Goal: Information Seeking & Learning: Get advice/opinions

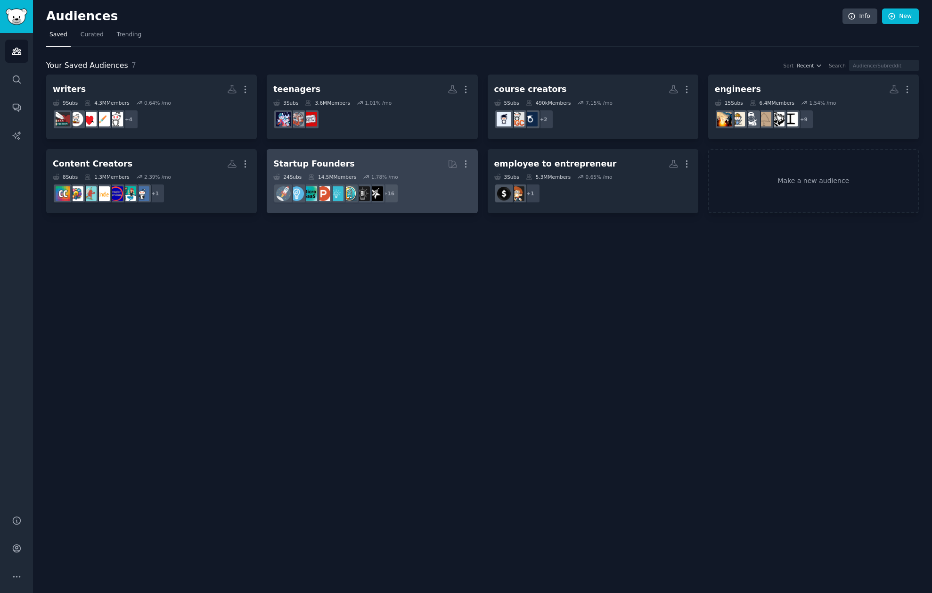
click at [320, 166] on div "Startup Founders" at bounding box center [313, 164] width 81 height 12
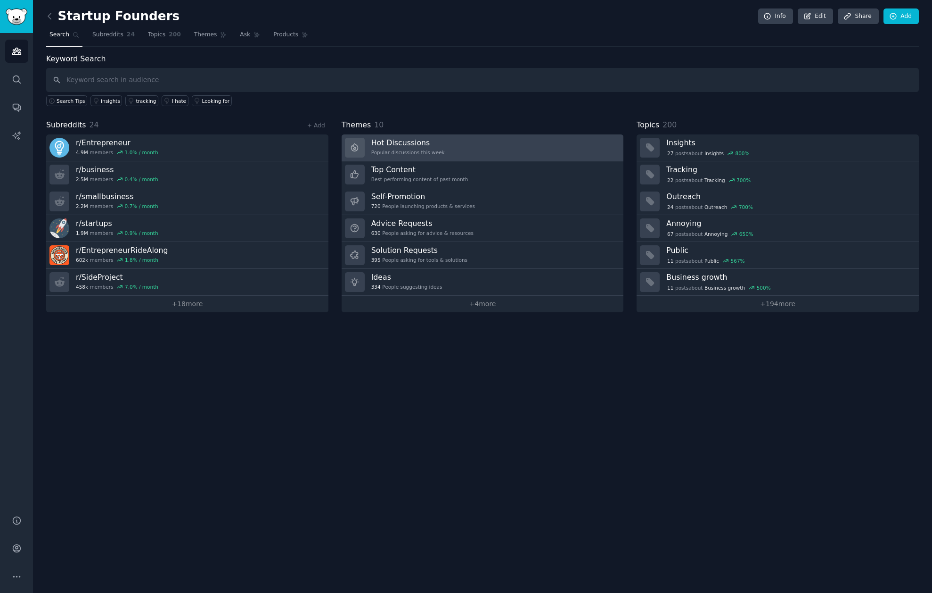
click at [476, 152] on link "Hot Discussions Popular discussions this week" at bounding box center [483, 147] width 282 height 27
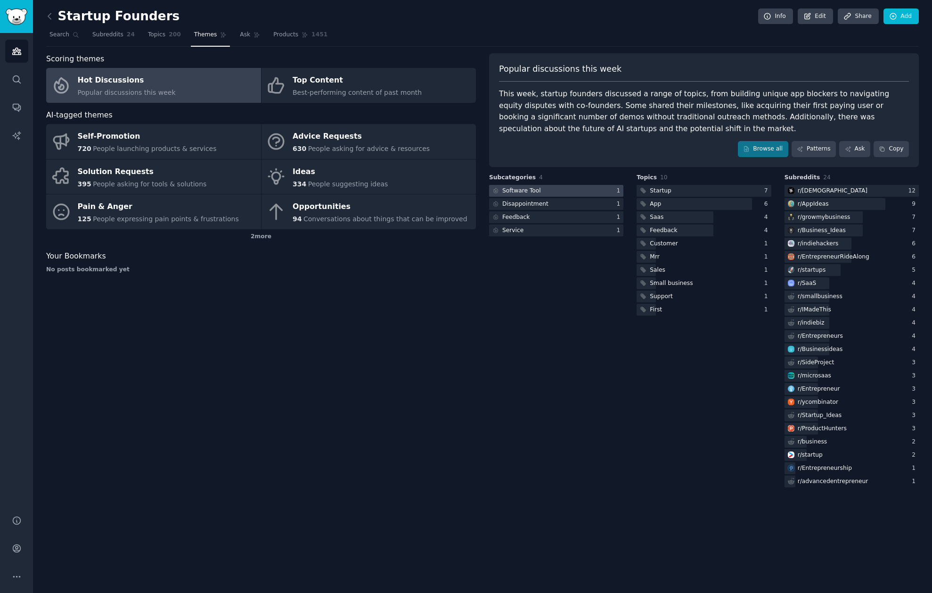
click at [503, 191] on div "Software Tool" at bounding box center [521, 191] width 39 height 8
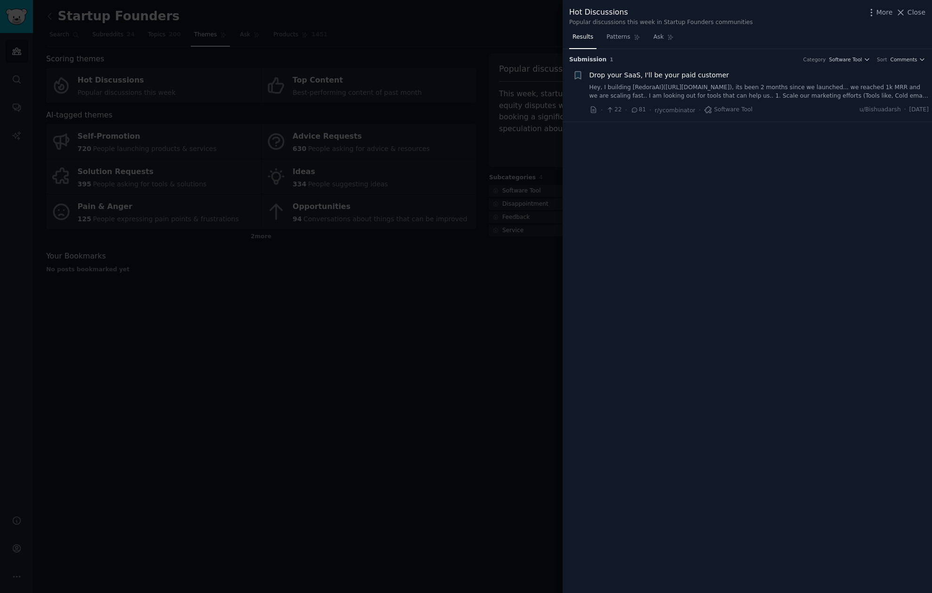
click at [699, 72] on span "Drop your SaaS, I'll be your paid customer" at bounding box center [660, 75] width 140 height 10
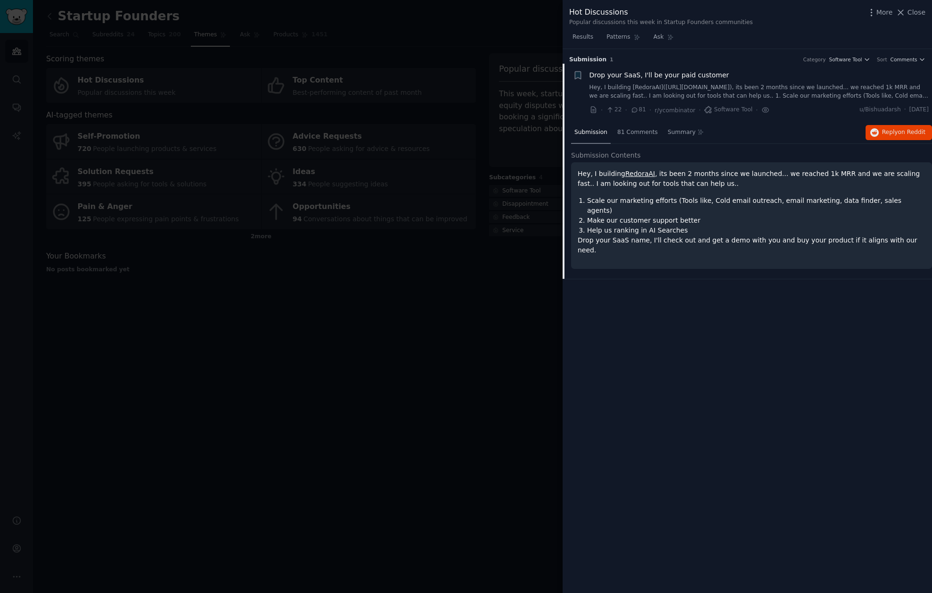
click at [698, 89] on link "Hey, I building [RedoraAI]([URL][DOMAIN_NAME]), its been 2 months since we laun…" at bounding box center [760, 91] width 340 height 16
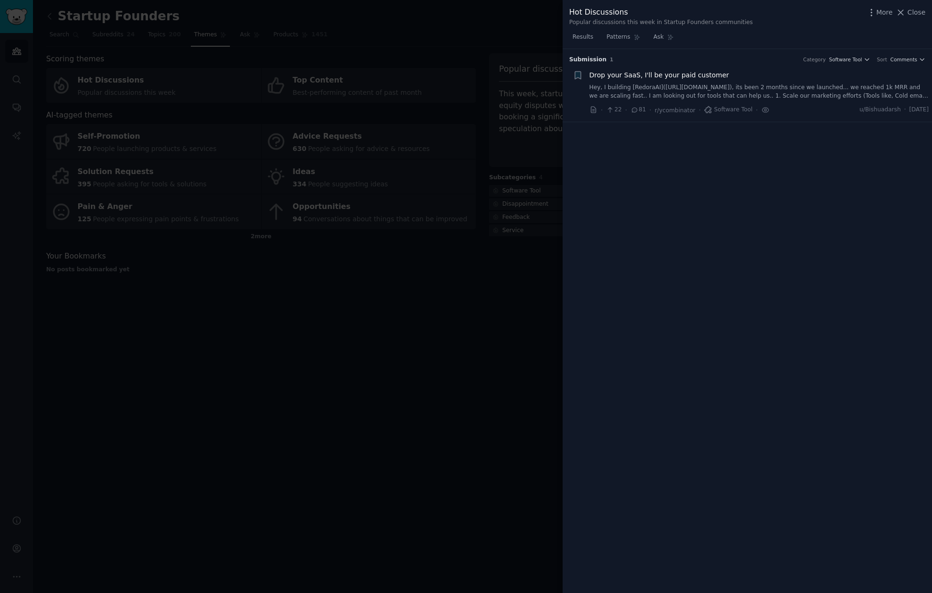
click at [698, 89] on link "Hey, I building [RedoraAI]([URL][DOMAIN_NAME]), its been 2 months since we laun…" at bounding box center [760, 91] width 340 height 16
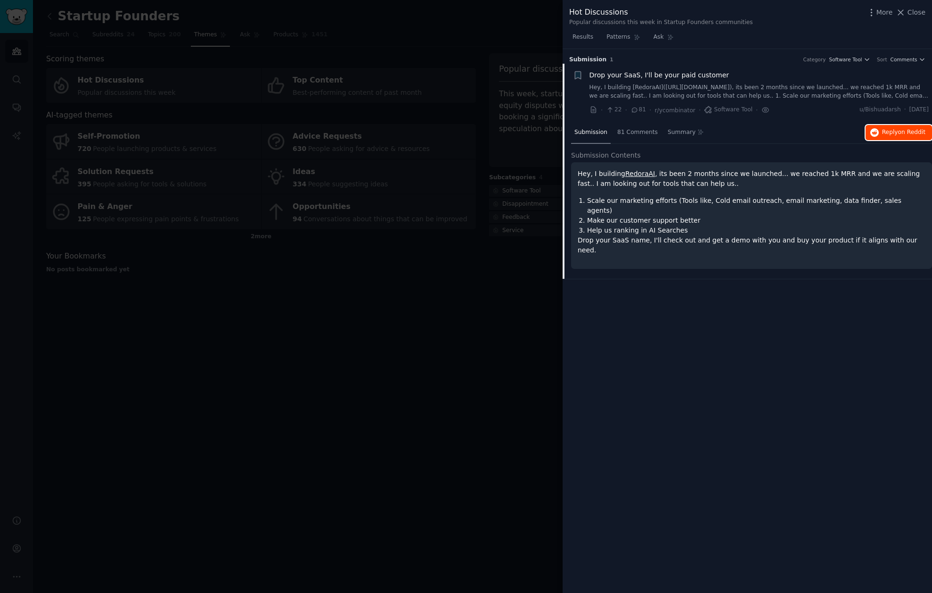
click at [885, 135] on span "Reply on Reddit" at bounding box center [903, 132] width 43 height 8
click at [506, 271] on div at bounding box center [466, 296] width 932 height 593
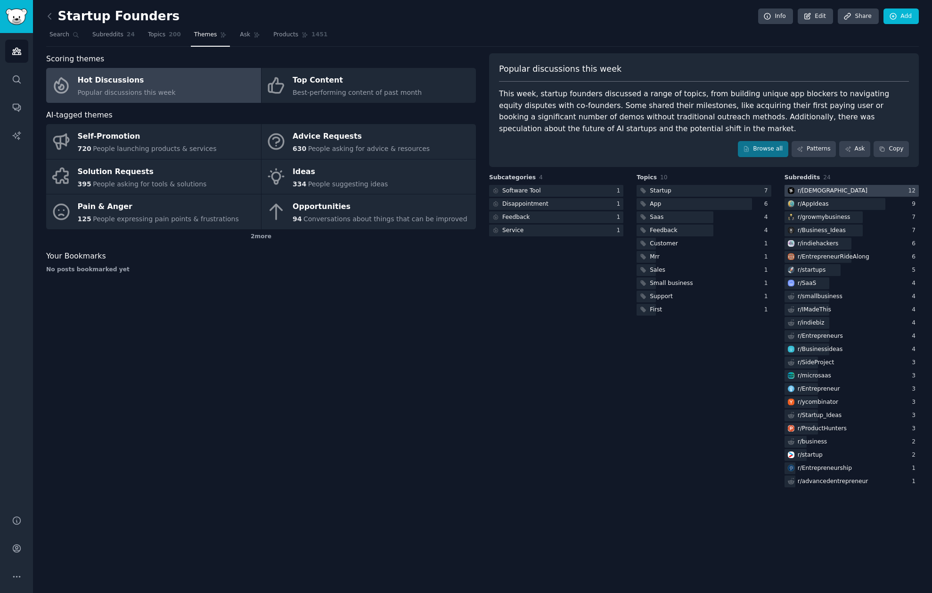
click at [834, 189] on div "r/ [DEMOGRAPHIC_DATA]" at bounding box center [833, 191] width 70 height 8
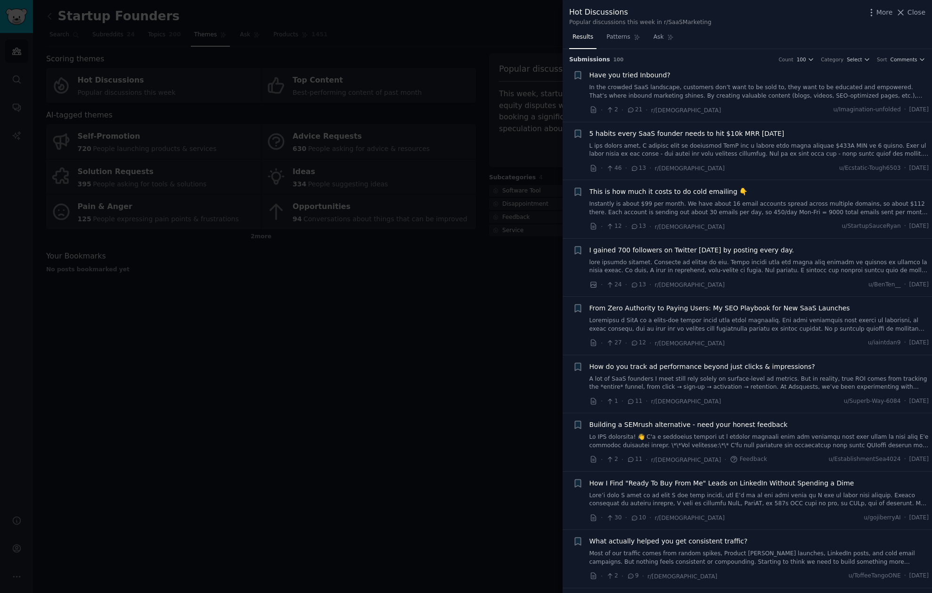
click at [733, 135] on span "5 habits every SaaS founder needs to hit $10k MRR [DATE]" at bounding box center [687, 134] width 195 height 10
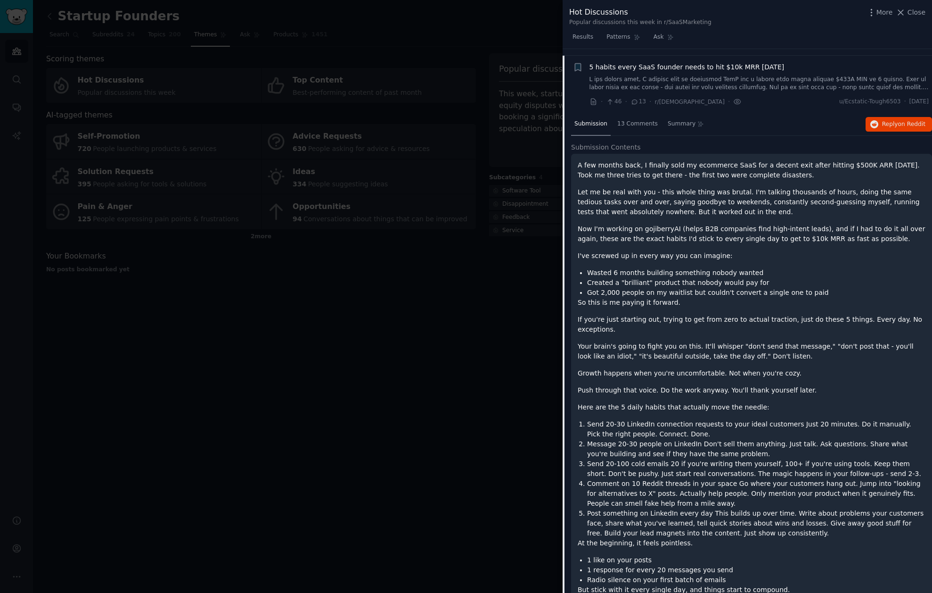
scroll to position [73, 0]
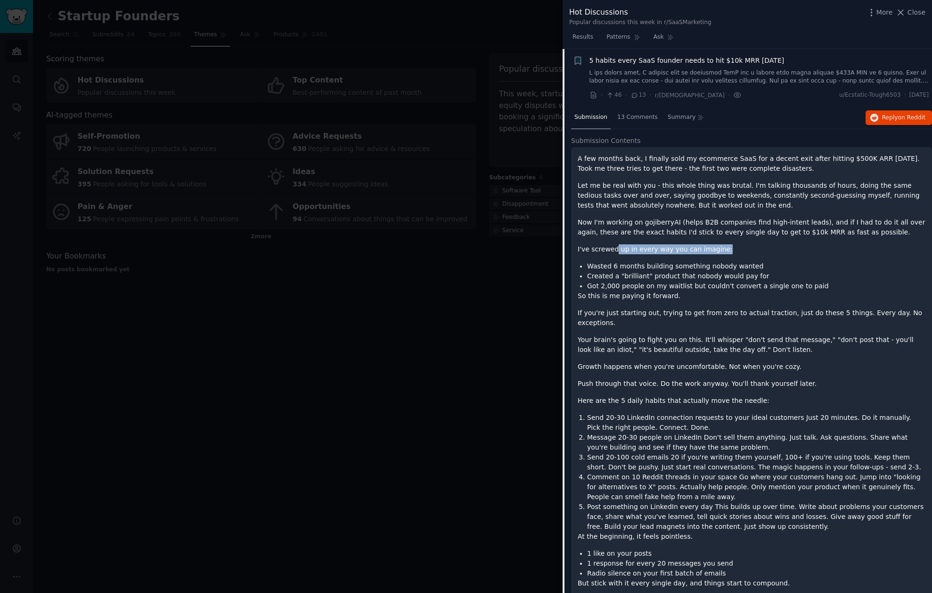
drag, startPoint x: 615, startPoint y: 247, endPoint x: 755, endPoint y: 251, distance: 140.1
click at [755, 251] on p "I've screwed up in every way you can imagine:" at bounding box center [752, 249] width 348 height 10
drag, startPoint x: 605, startPoint y: 275, endPoint x: 778, endPoint y: 274, distance: 173.0
click at [778, 274] on li "Created a "brilliant" product that nobody would pay for" at bounding box center [756, 276] width 338 height 10
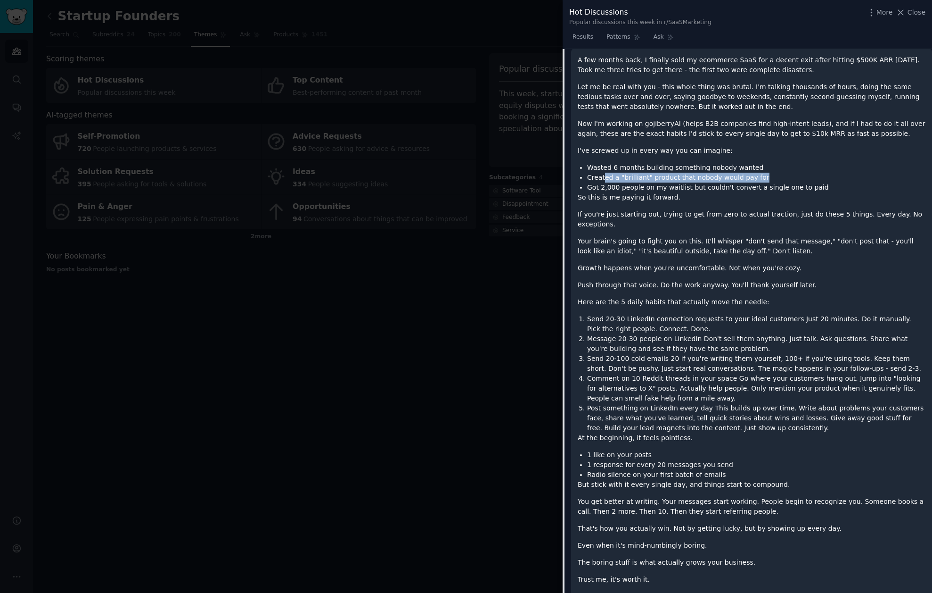
scroll to position [173, 0]
drag, startPoint x: 687, startPoint y: 298, endPoint x: 744, endPoint y: 302, distance: 57.6
click at [744, 302] on p "Here are the 5 daily habits that actually move the needle:" at bounding box center [752, 301] width 348 height 10
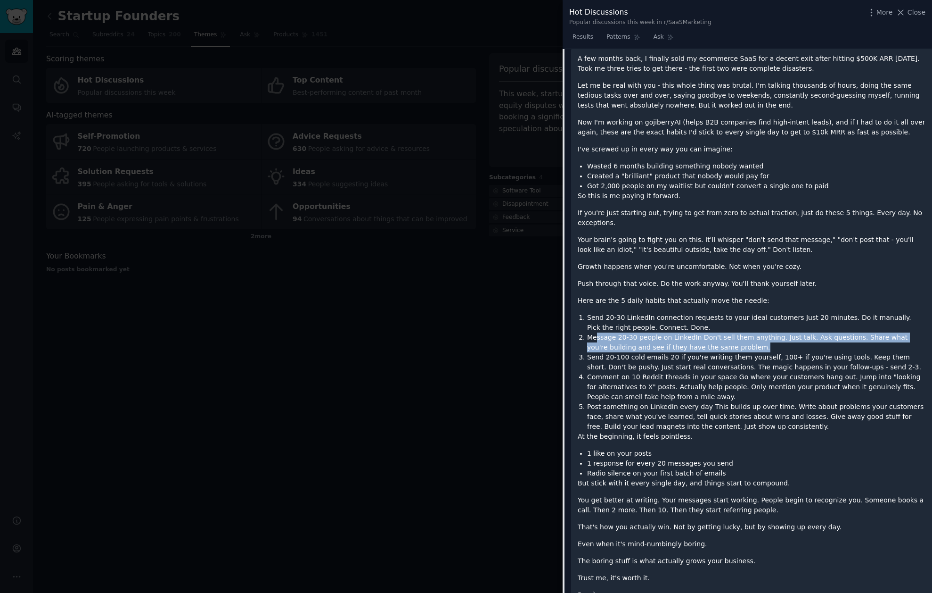
drag, startPoint x: 596, startPoint y: 337, endPoint x: 788, endPoint y: 345, distance: 192.0
click at [788, 345] on li "Message 20-30 people on LinkedIn Don't sell them anything. Just talk. Ask quest…" at bounding box center [756, 342] width 338 height 20
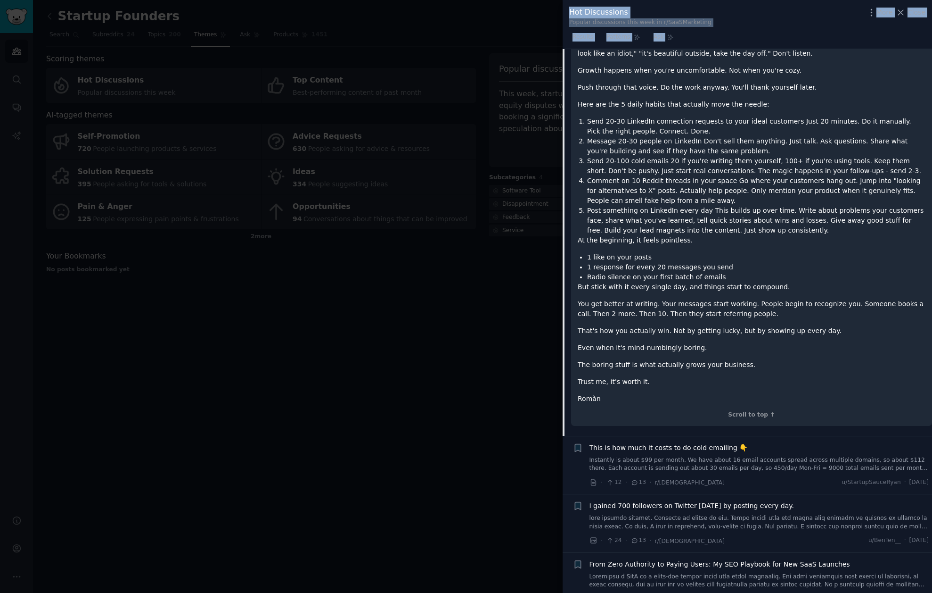
scroll to position [458, 0]
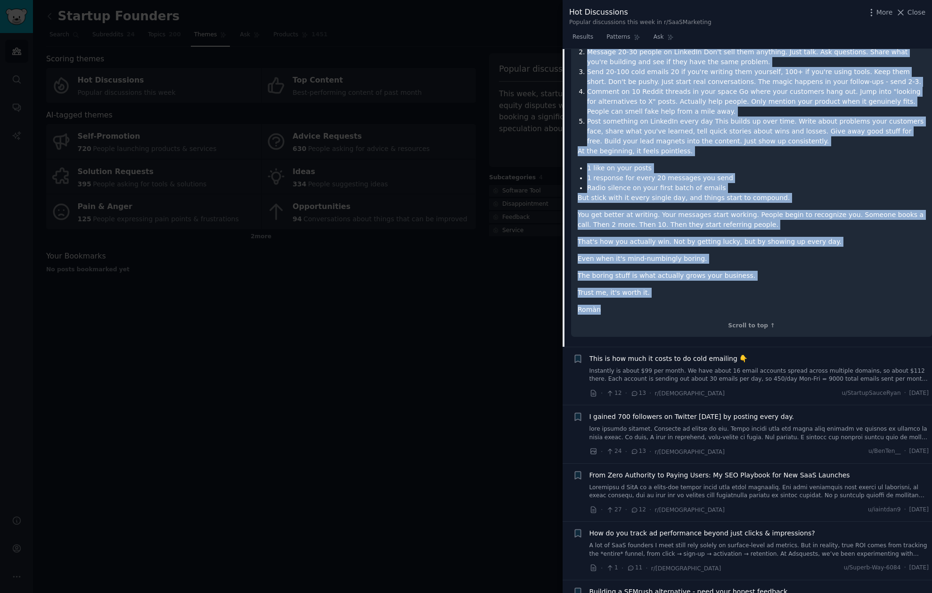
drag, startPoint x: 578, startPoint y: 206, endPoint x: 647, endPoint y: 312, distance: 125.6
click at [647, 312] on div "A few months back, I finally sold my ecommerce SaaS for a decent exit after hit…" at bounding box center [752, 42] width 348 height 546
copy div "A few months back, I finally sold my ecommerce SaaS for a decent exit after hit…"
click at [745, 417] on span "I gained 700 followers on Twitter [DATE] by posting every day." at bounding box center [692, 417] width 205 height 10
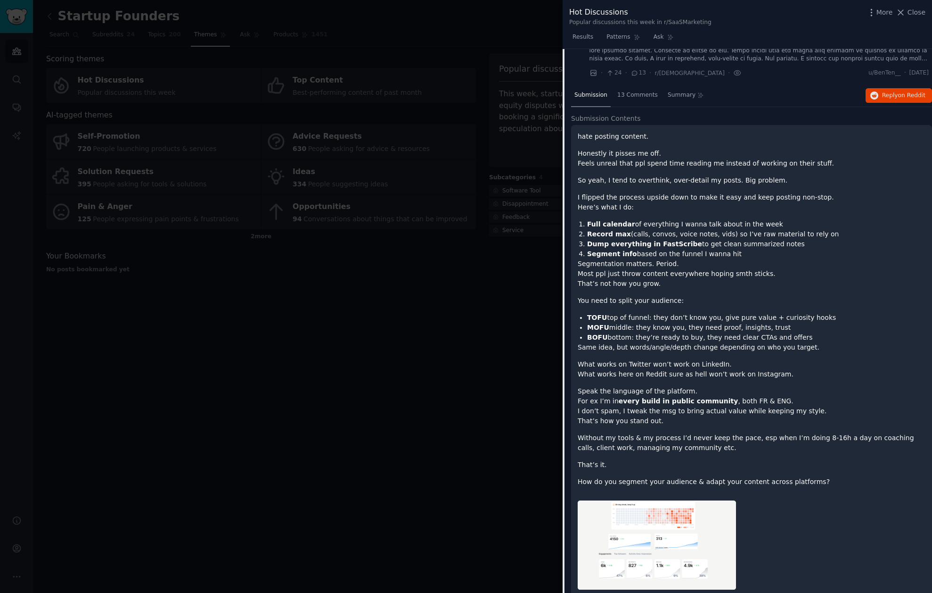
scroll to position [189, 0]
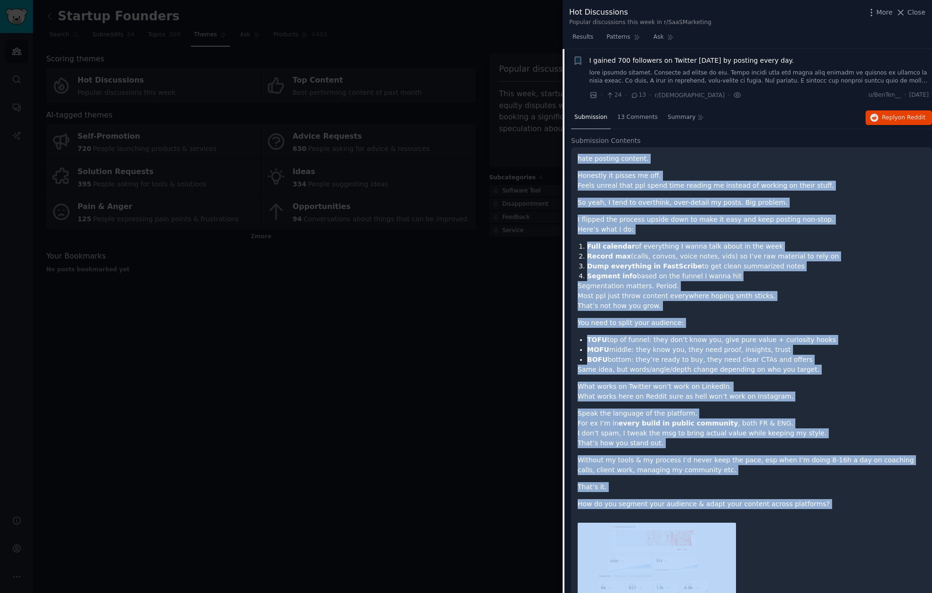
drag, startPoint x: 577, startPoint y: 156, endPoint x: 816, endPoint y: 516, distance: 431.4
click at [818, 518] on div "hate posting content. Honestly it pisses me off. Feels unreal that ppl spend ti…" at bounding box center [751, 390] width 361 height 486
copy div "lore ipsumdo sitamet. Consecte ad elitse do eiu. Tempo incidi utla etd magna al…"
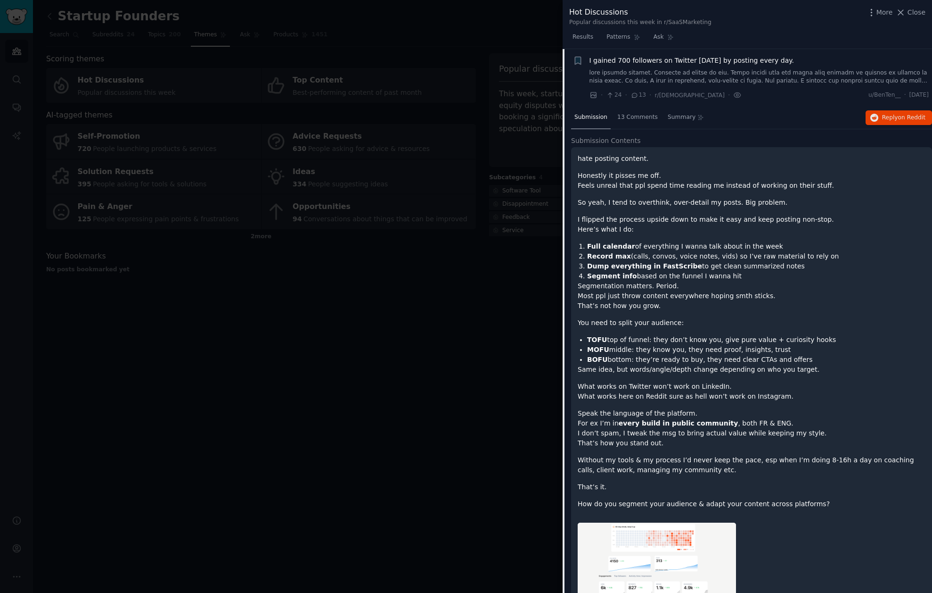
click at [413, 330] on div at bounding box center [466, 296] width 932 height 593
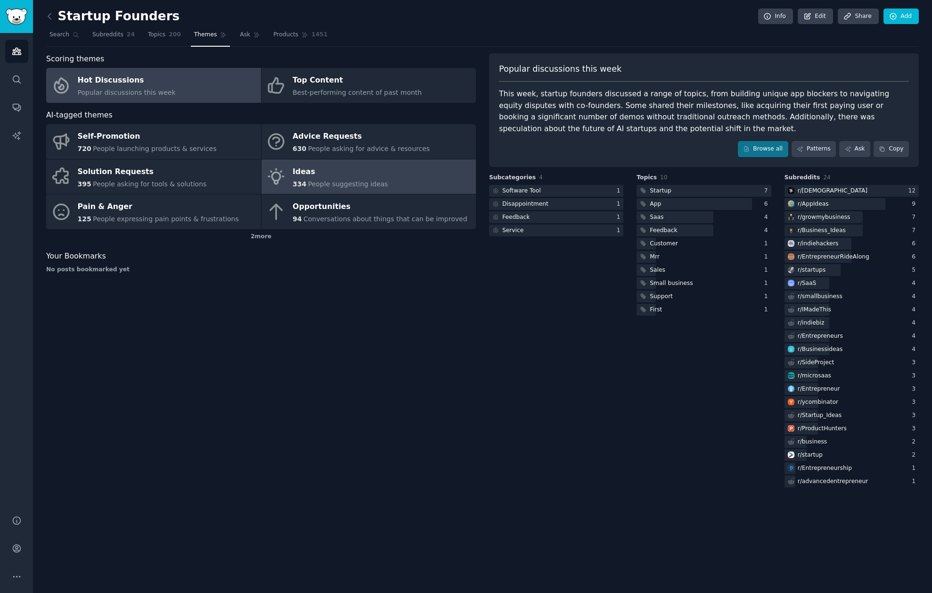
click at [315, 170] on div "Ideas" at bounding box center [340, 171] width 95 height 15
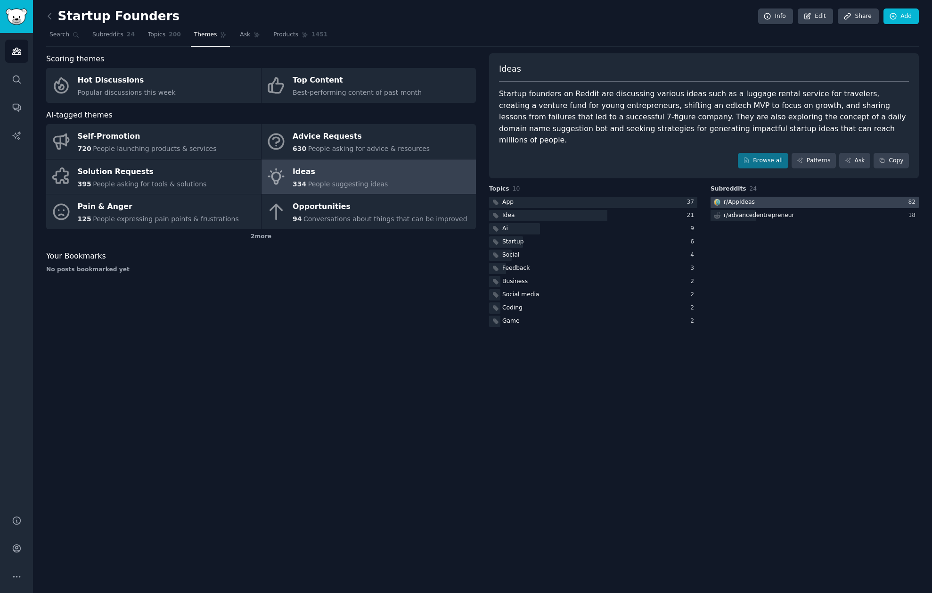
click at [788, 197] on div at bounding box center [815, 203] width 208 height 12
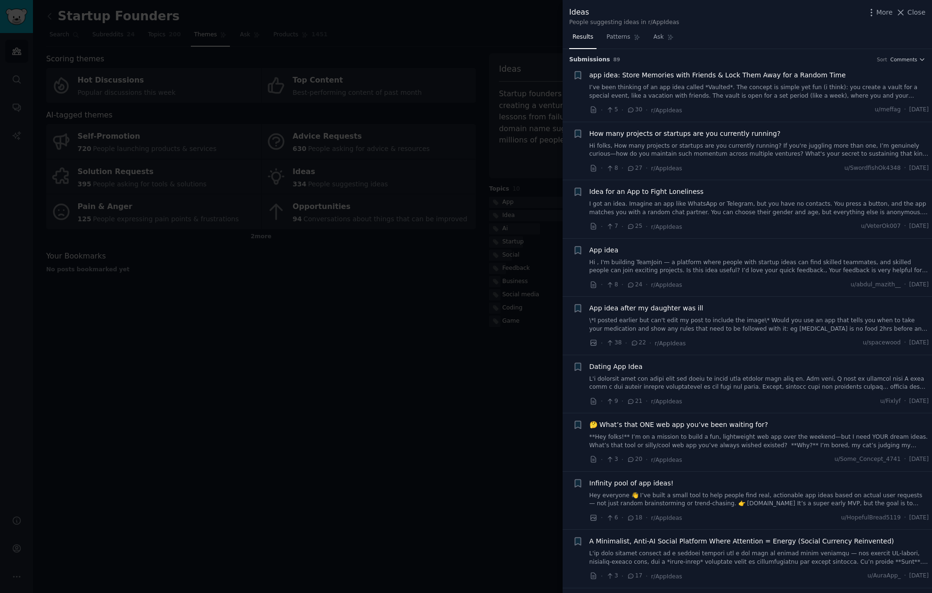
click at [693, 310] on span "App idea after my daughter was ill" at bounding box center [647, 308] width 114 height 10
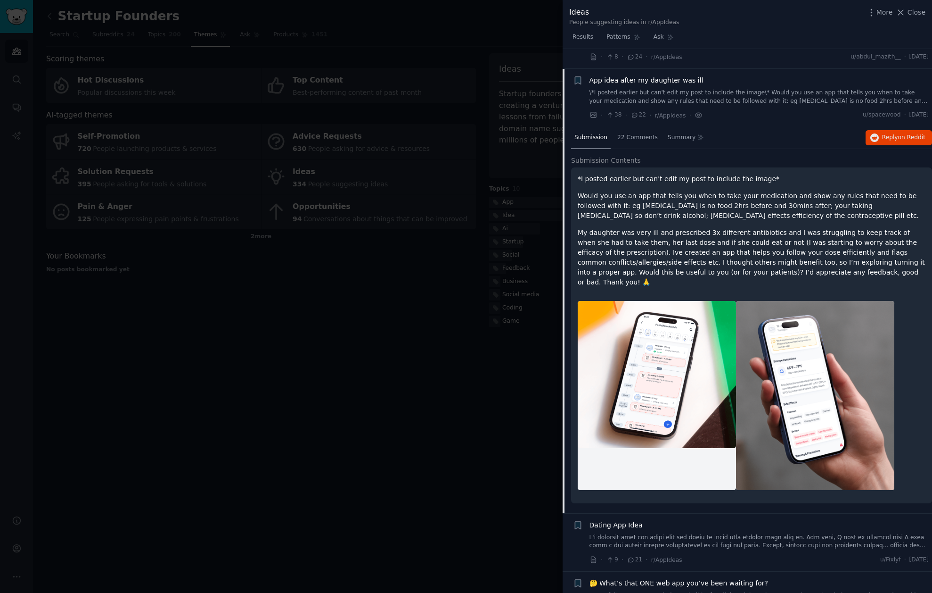
scroll to position [247, 0]
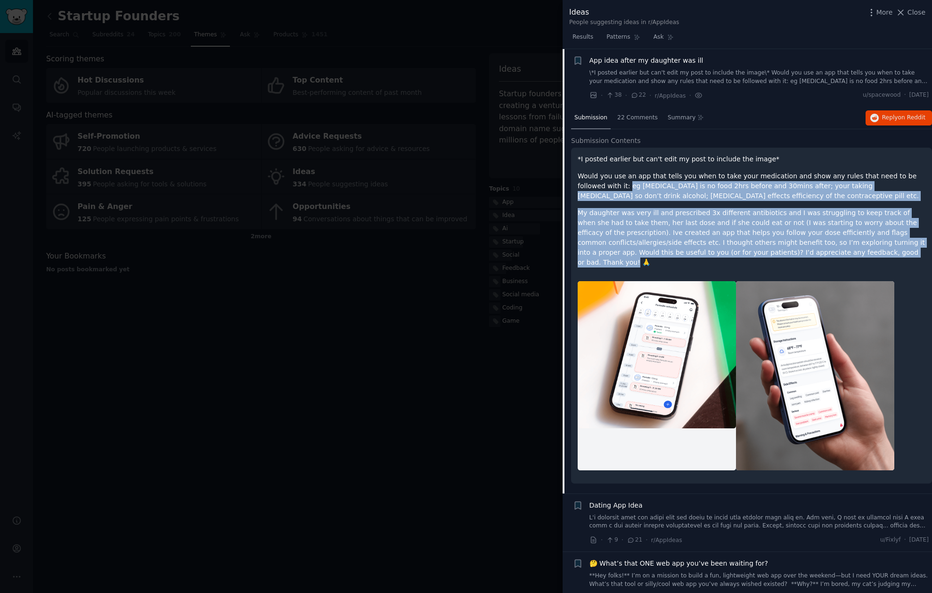
drag, startPoint x: 599, startPoint y: 185, endPoint x: 891, endPoint y: 249, distance: 299.2
click at [891, 249] on div "*I posted earlier but can't edit my post to include the image* Would you use an…" at bounding box center [752, 210] width 348 height 113
click at [891, 249] on p "My daughter was very ill and prescribed 3x different antibiotics and I was stru…" at bounding box center [752, 237] width 348 height 59
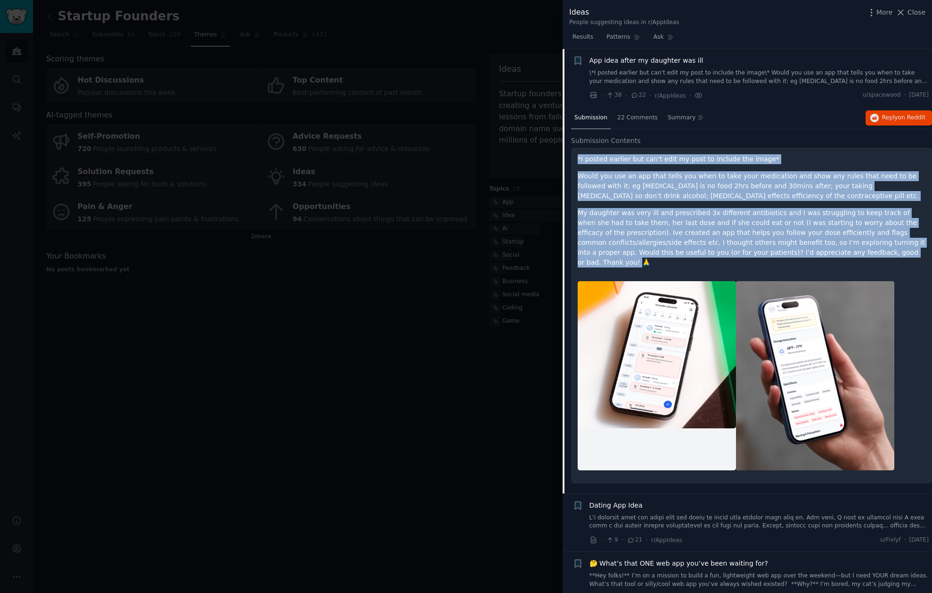
drag, startPoint x: 894, startPoint y: 251, endPoint x: 578, endPoint y: 162, distance: 328.1
click at [578, 162] on div "*I posted earlier but can't edit my post to include the image* Would you use an…" at bounding box center [752, 210] width 348 height 113
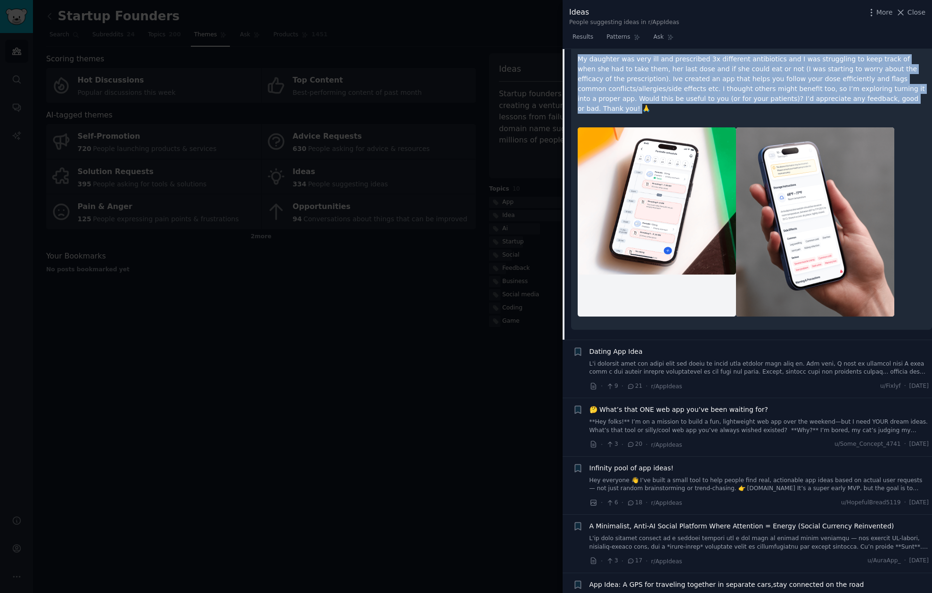
scroll to position [471, 0]
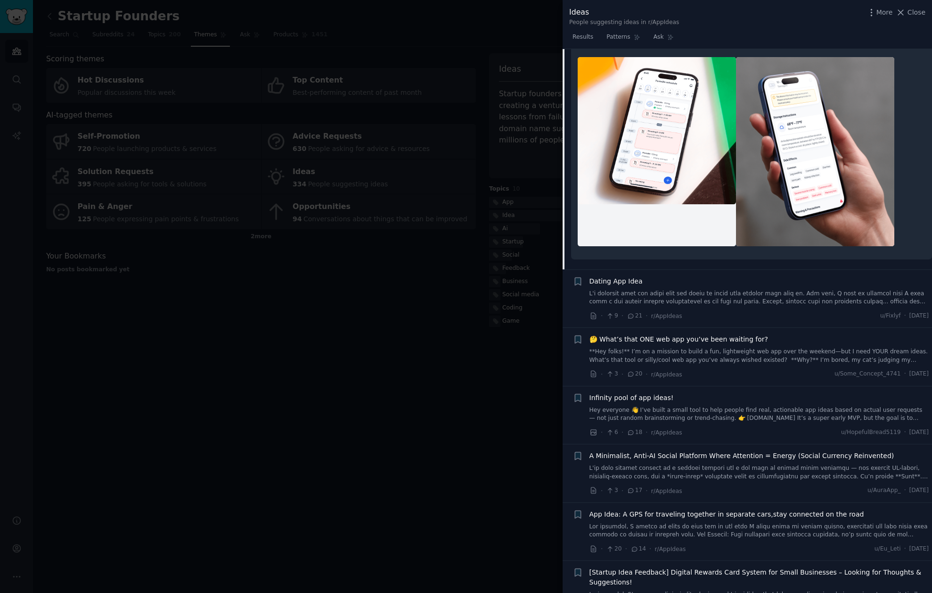
click at [619, 276] on span "Dating App Idea" at bounding box center [616, 281] width 53 height 10
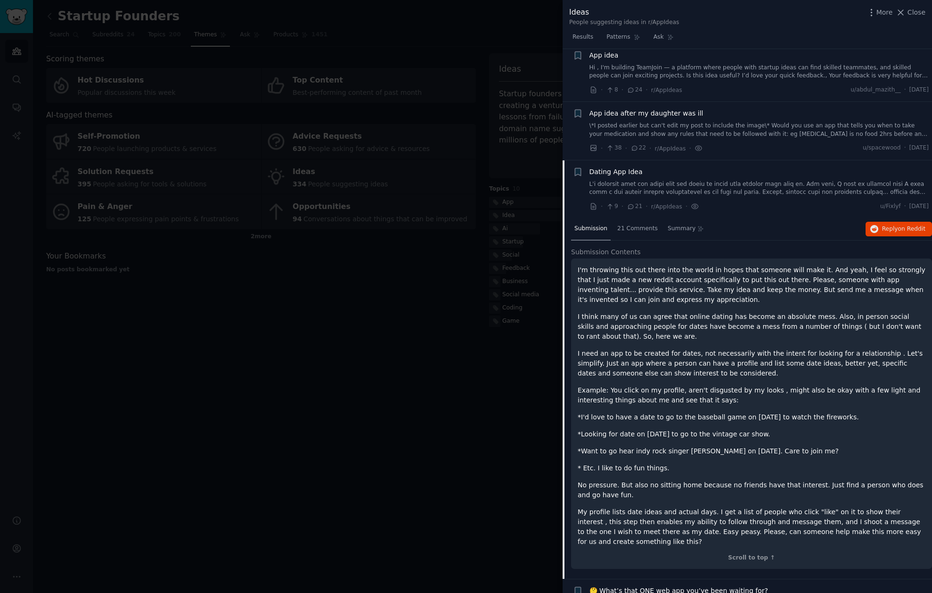
scroll to position [238, 0]
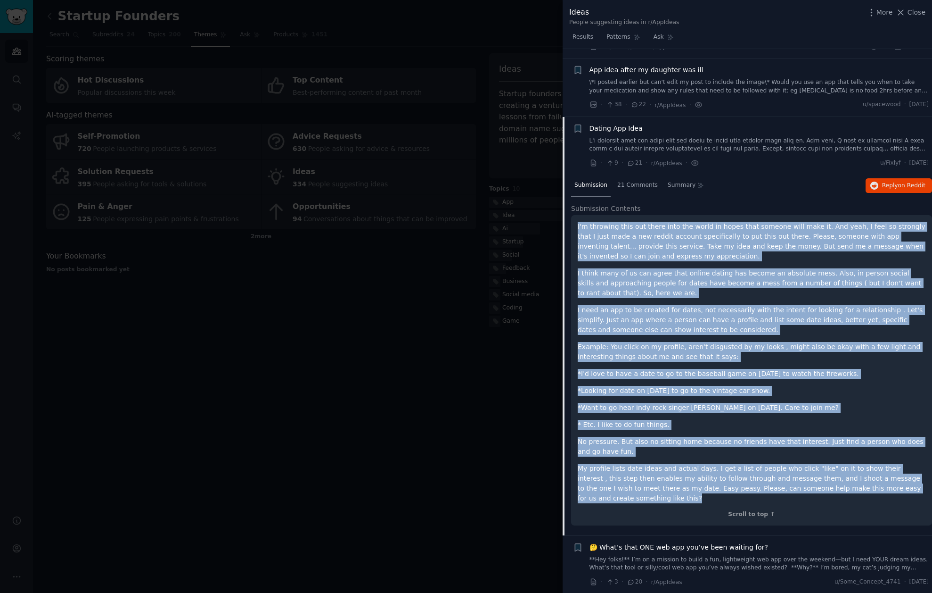
drag, startPoint x: 578, startPoint y: 227, endPoint x: 719, endPoint y: 501, distance: 308.2
click at [717, 502] on div "I'm throwing this out there into the world in hopes that someone will make it. …" at bounding box center [751, 370] width 361 height 310
copy div "I'm throwing this out there into the world in hopes that someone will make it. …"
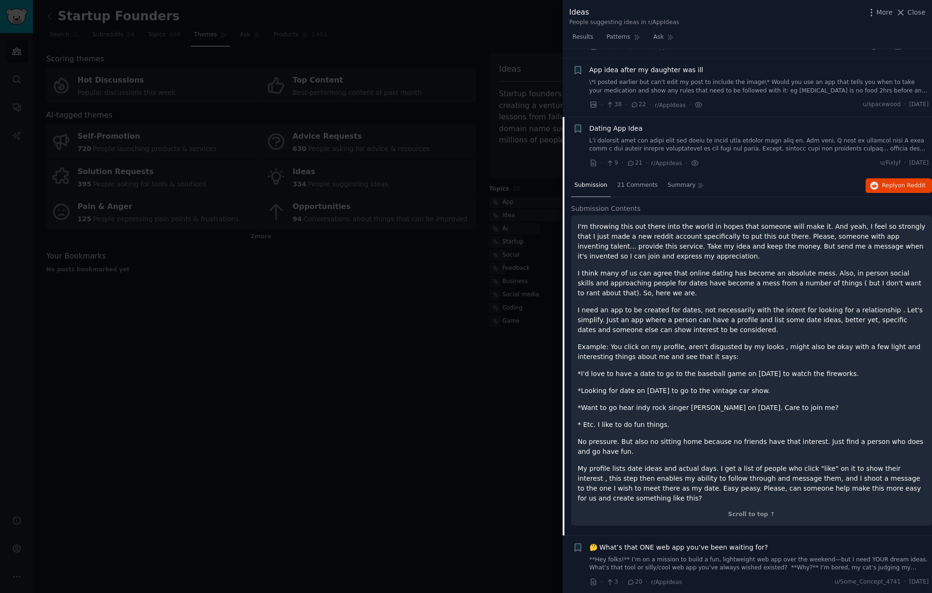
click at [826, 428] on p "* Etc. I like to do fun things." at bounding box center [752, 425] width 348 height 10
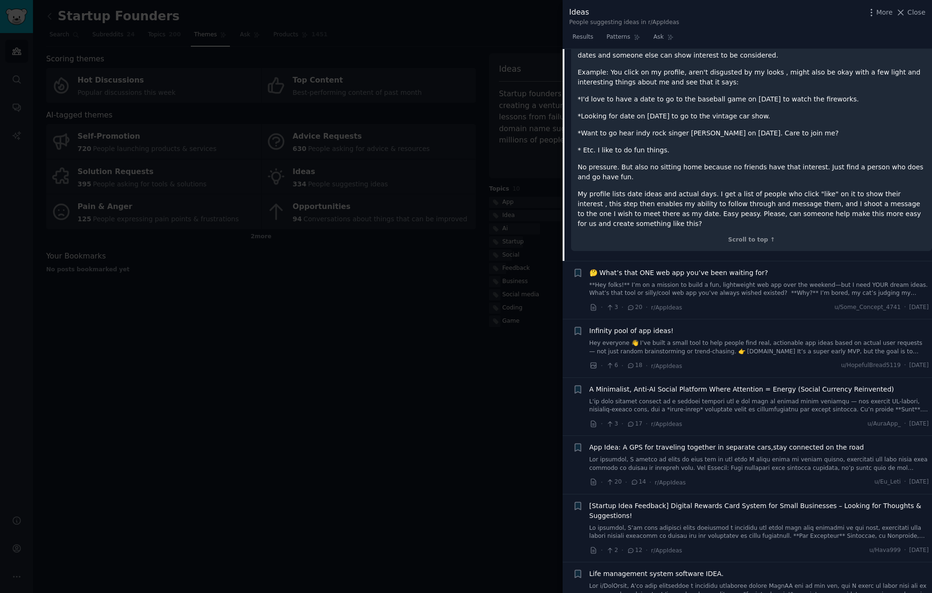
scroll to position [537, 0]
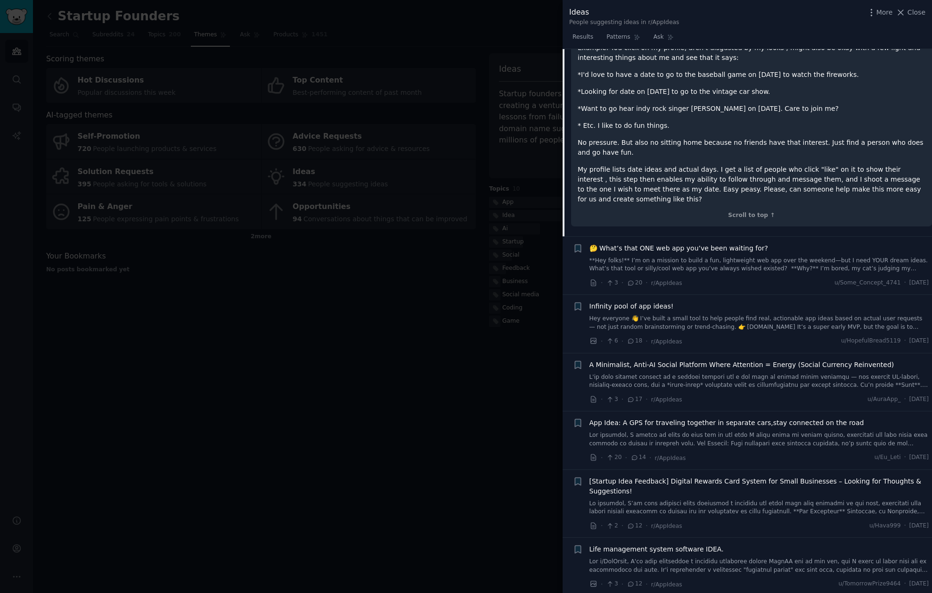
click at [687, 264] on link "**Hey folks!** I’m on a mission to build a fun, lightweight web app over the we…" at bounding box center [760, 264] width 340 height 16
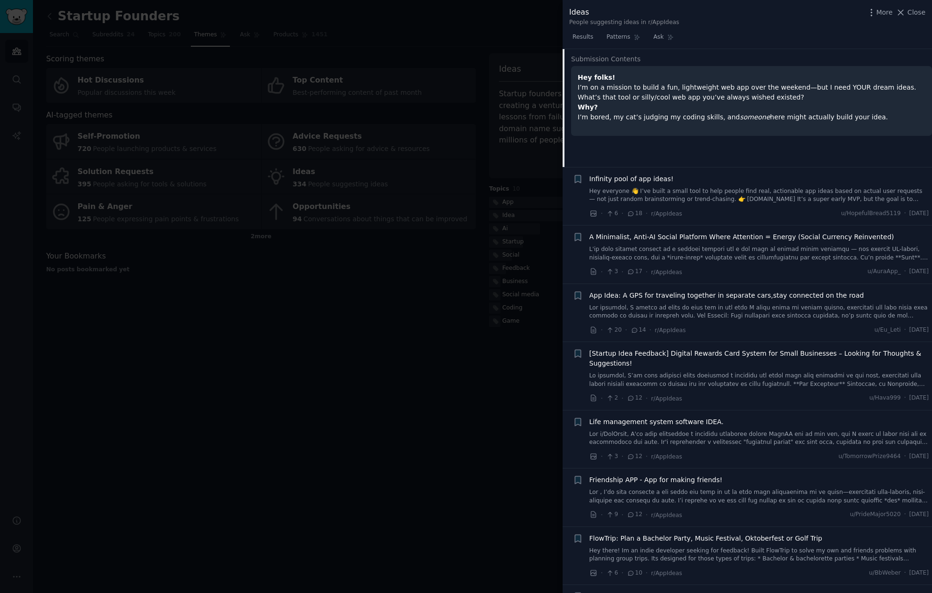
scroll to position [364, 0]
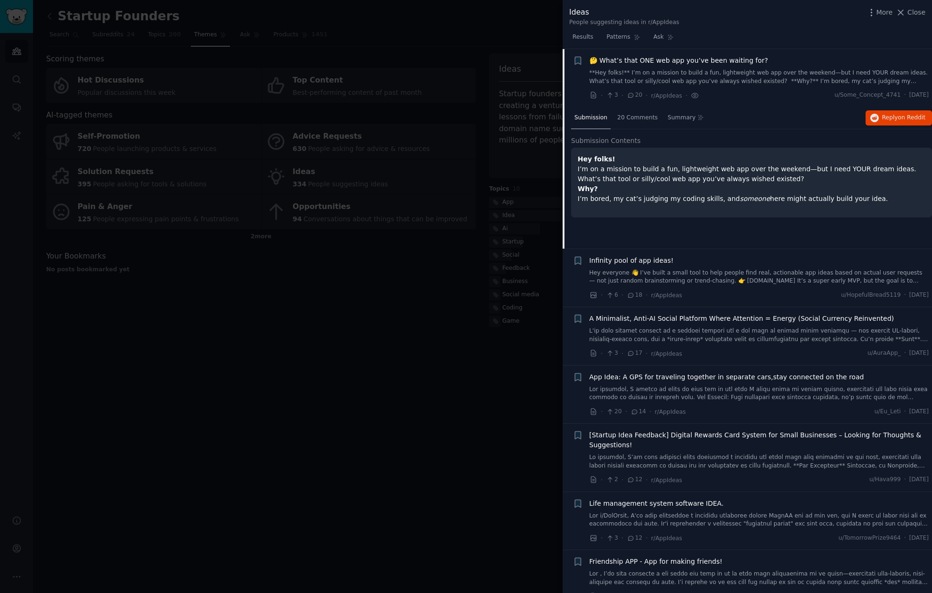
click at [234, 312] on div at bounding box center [466, 296] width 932 height 593
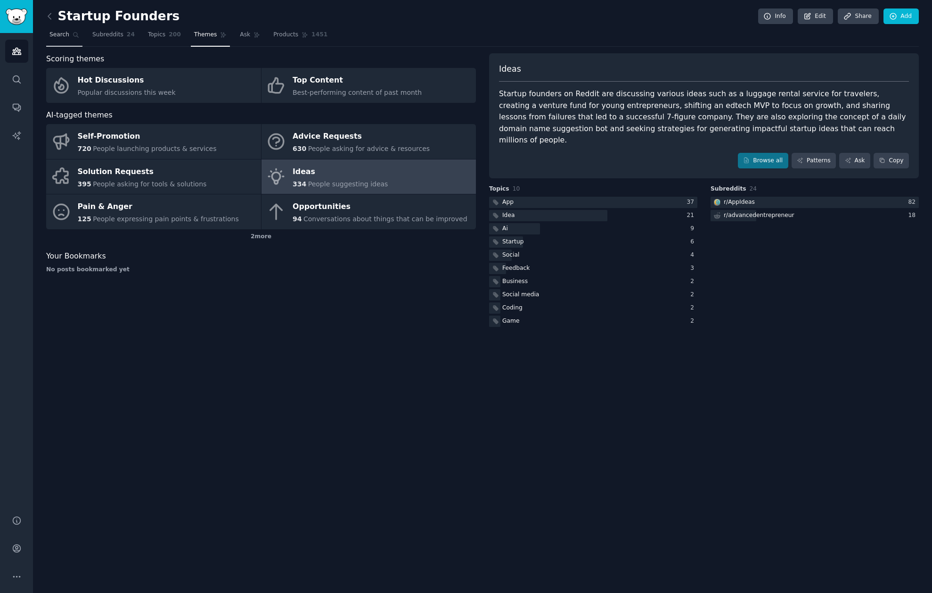
click at [66, 35] on span "Search" at bounding box center [59, 35] width 20 height 8
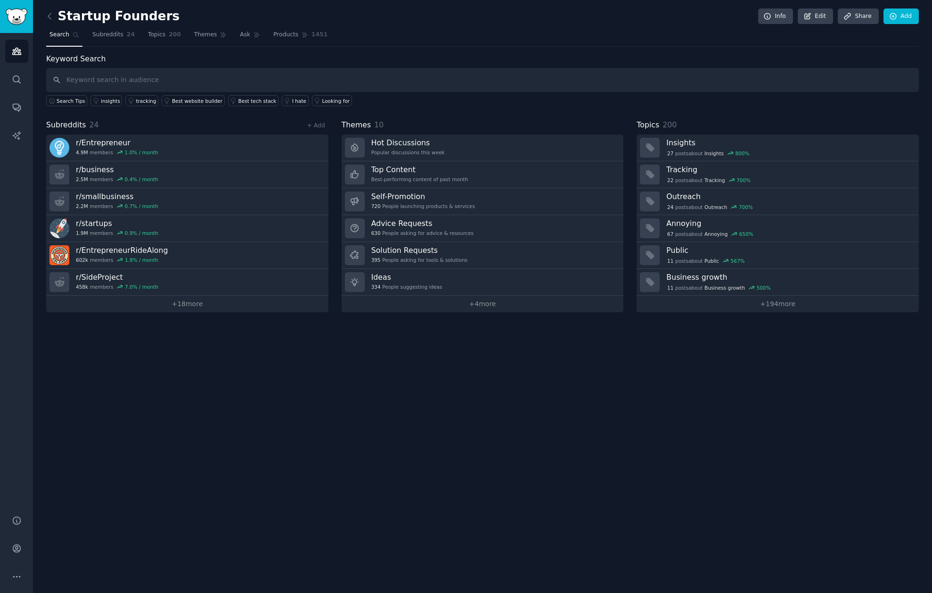
click at [57, 12] on link at bounding box center [52, 16] width 12 height 15
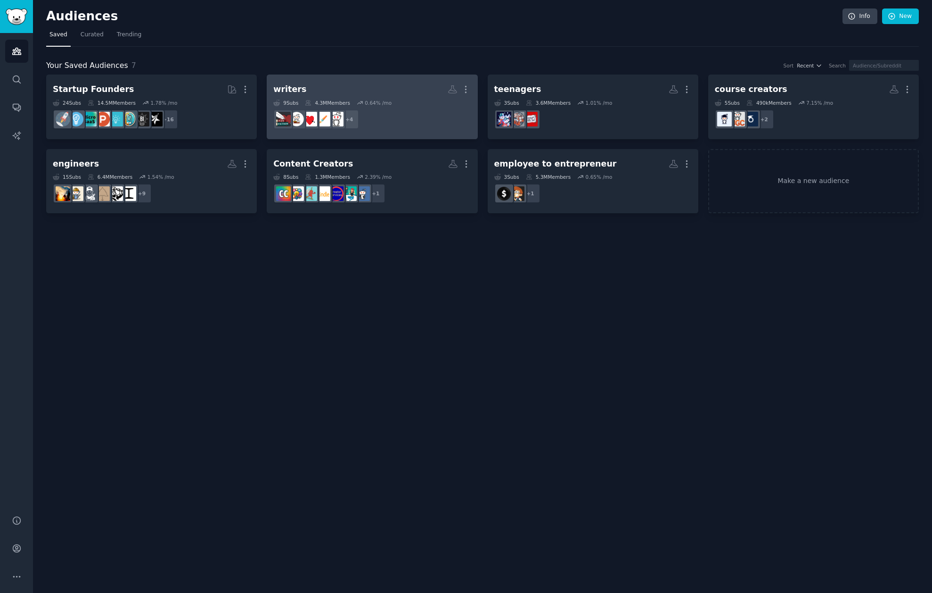
click at [304, 93] on h2 "writers More" at bounding box center [372, 89] width 198 height 16
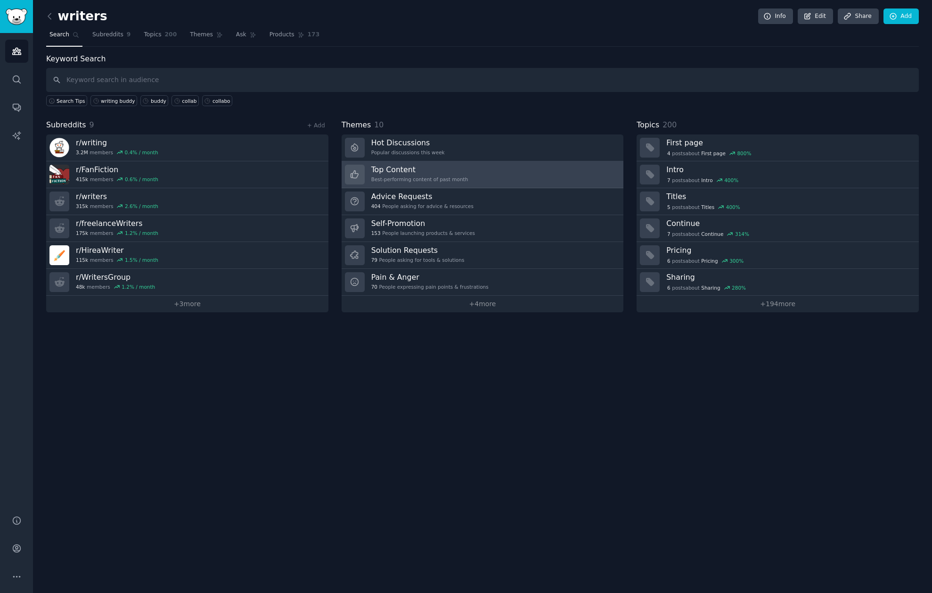
click at [468, 175] on link "Top Content Best-performing content of past month" at bounding box center [483, 174] width 282 height 27
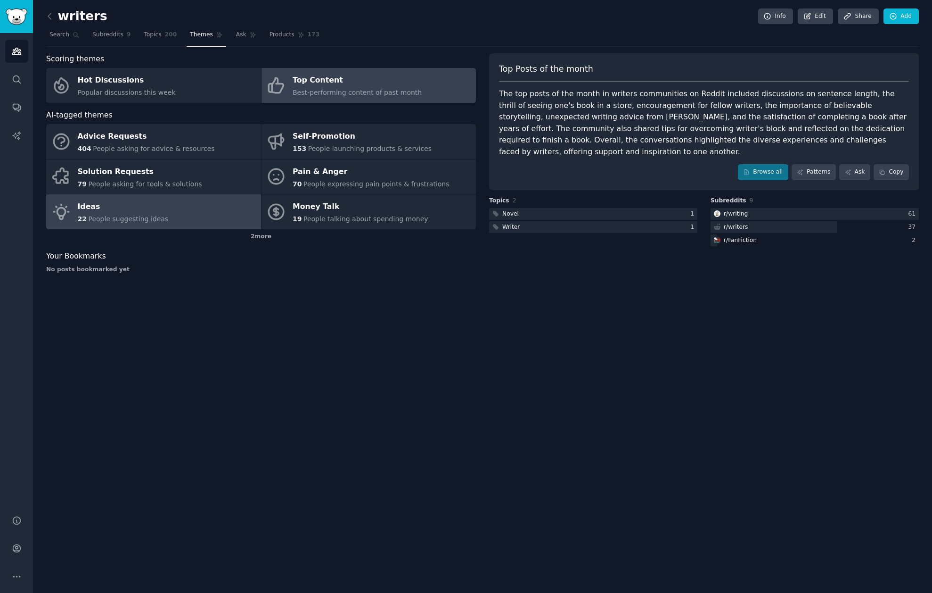
click at [85, 216] on span "22" at bounding box center [82, 219] width 9 height 8
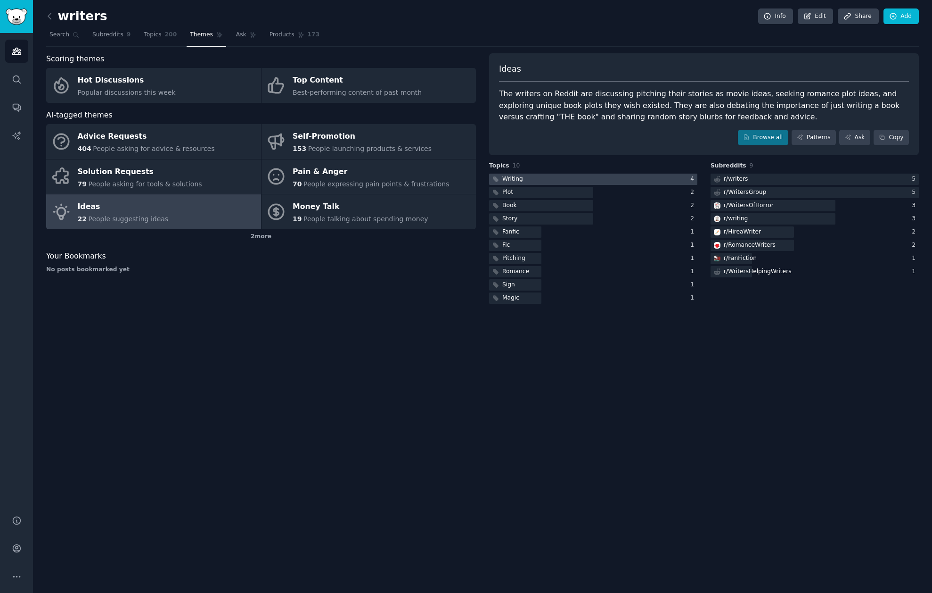
click at [514, 181] on div "Writing" at bounding box center [512, 179] width 21 height 8
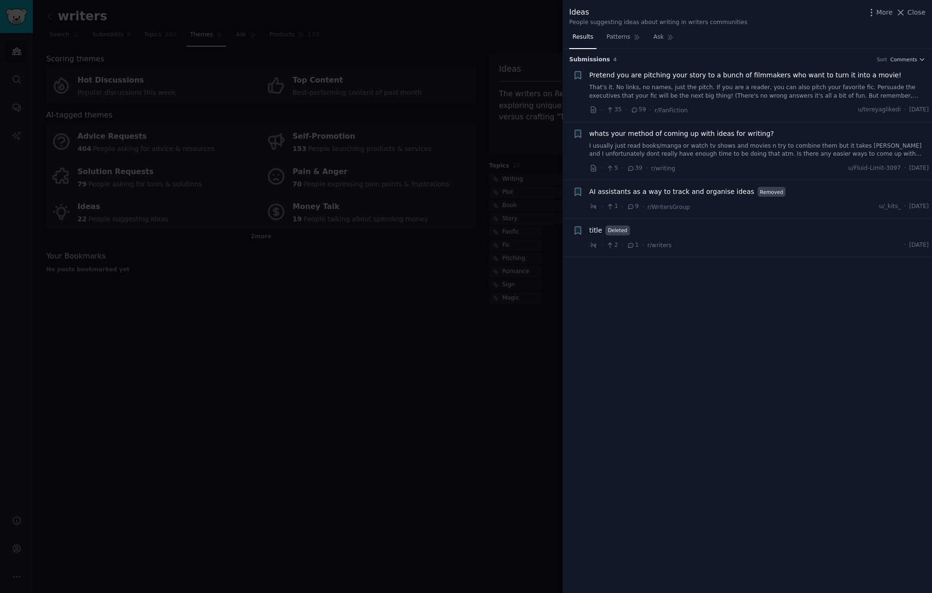
click at [754, 74] on span "Pretend you are pitching your story to a bunch of filmmakers who want to turn i…" at bounding box center [746, 75] width 313 height 10
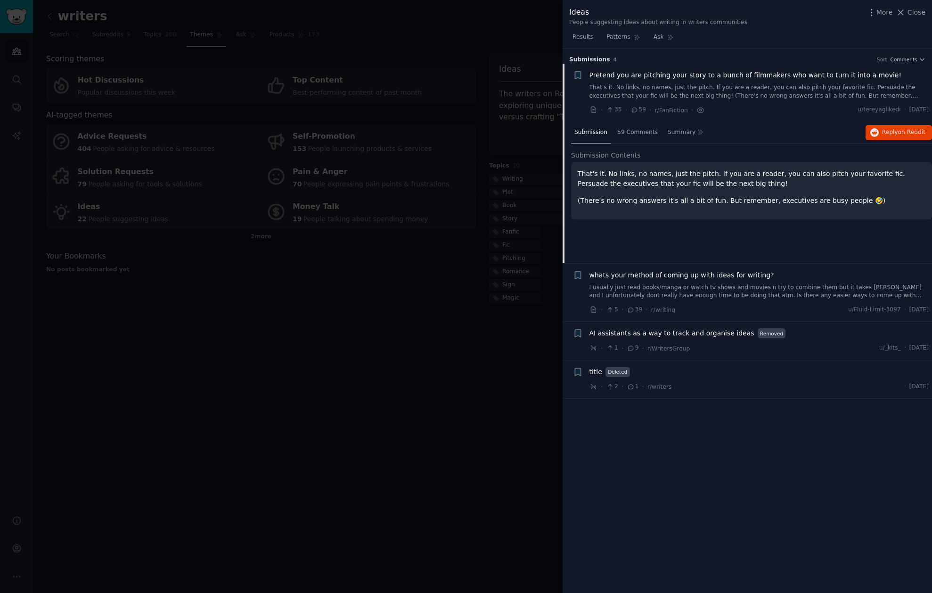
click at [881, 95] on link "That's it. No links, no names, just the pitch. If you are a reader, you can als…" at bounding box center [760, 91] width 340 height 16
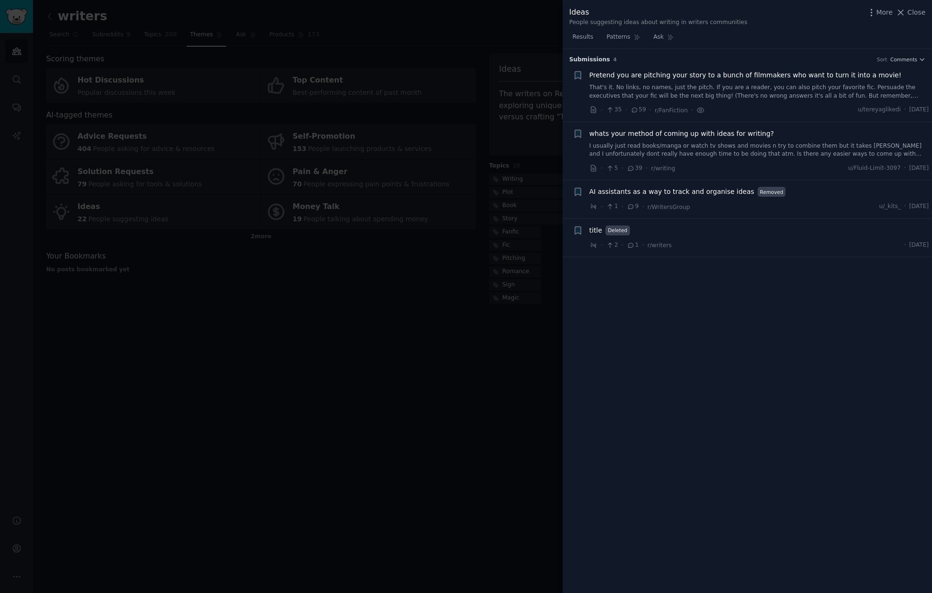
drag, startPoint x: 879, startPoint y: 95, endPoint x: 889, endPoint y: 106, distance: 14.7
click at [879, 95] on link "That's it. No links, no names, just the pitch. If you are a reader, you can als…" at bounding box center [760, 91] width 340 height 16
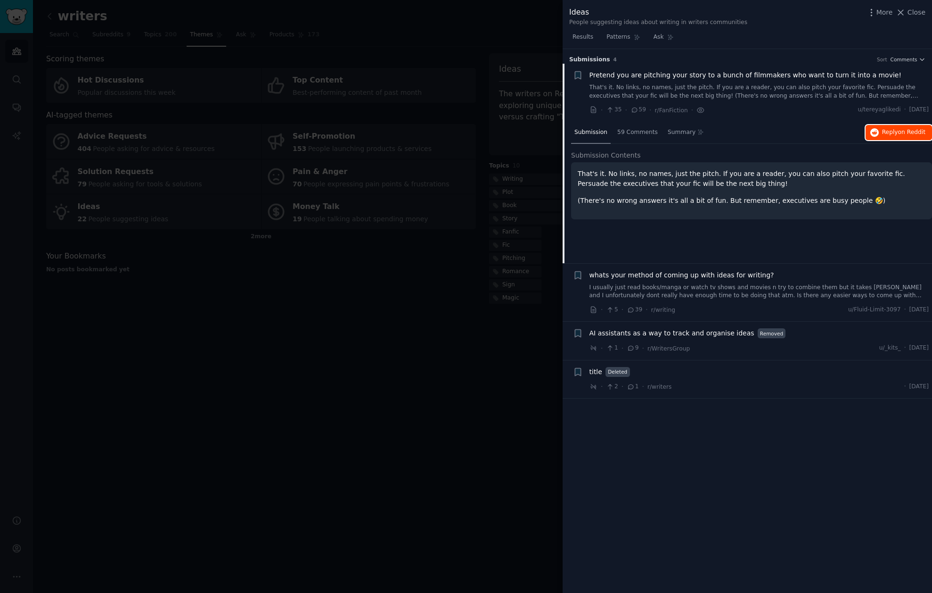
click at [890, 138] on button "Reply on Reddit" at bounding box center [899, 132] width 66 height 15
click at [412, 276] on div at bounding box center [466, 296] width 932 height 593
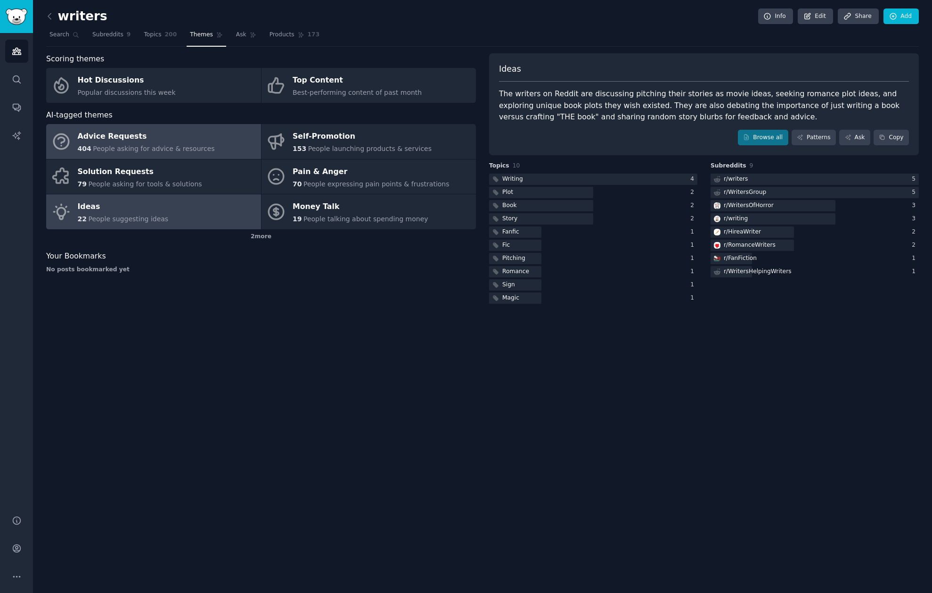
click at [141, 139] on div "Advice Requests" at bounding box center [146, 136] width 137 height 15
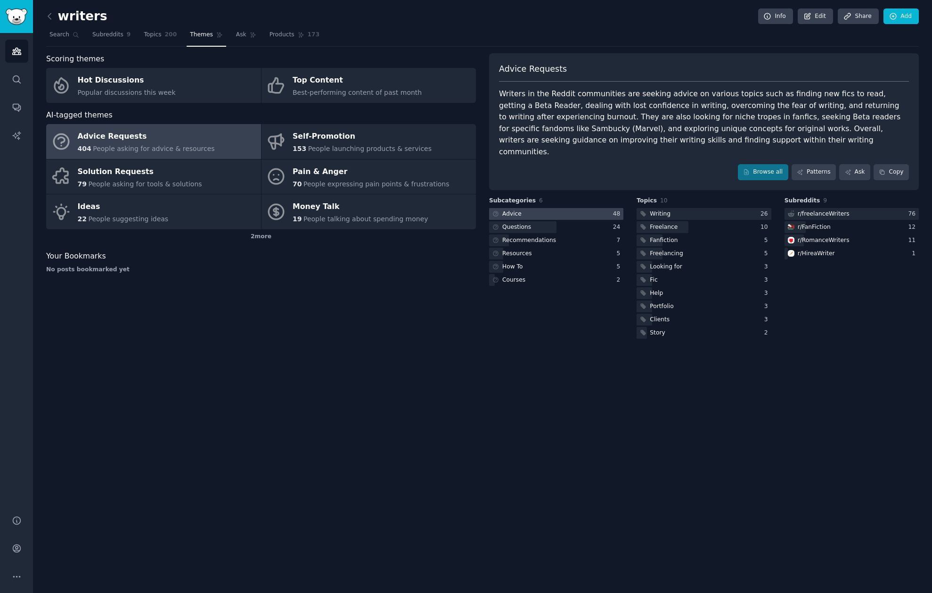
click at [503, 210] on div "Advice" at bounding box center [511, 214] width 19 height 8
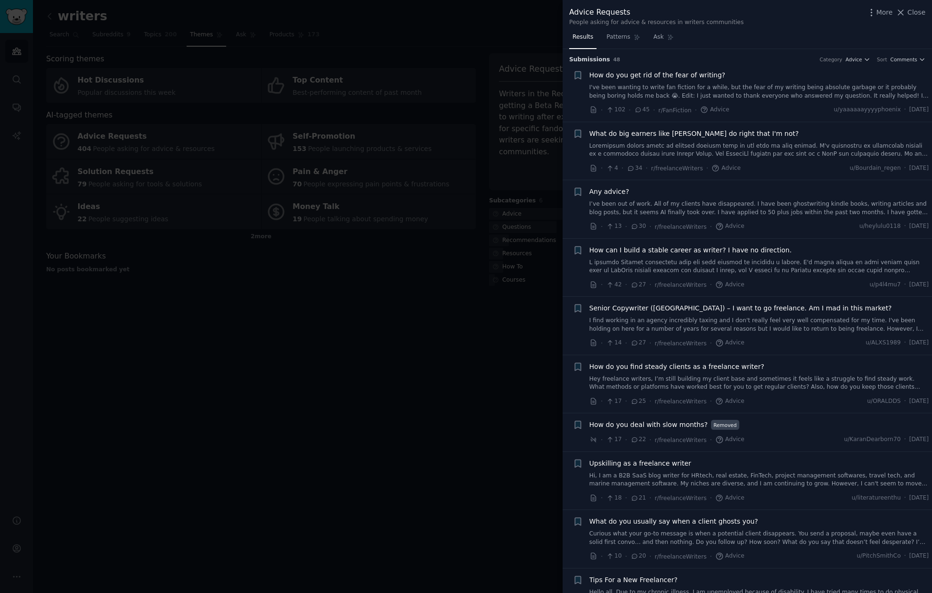
click at [650, 74] on span "How do you get rid of the fear of writing?" at bounding box center [658, 75] width 136 height 10
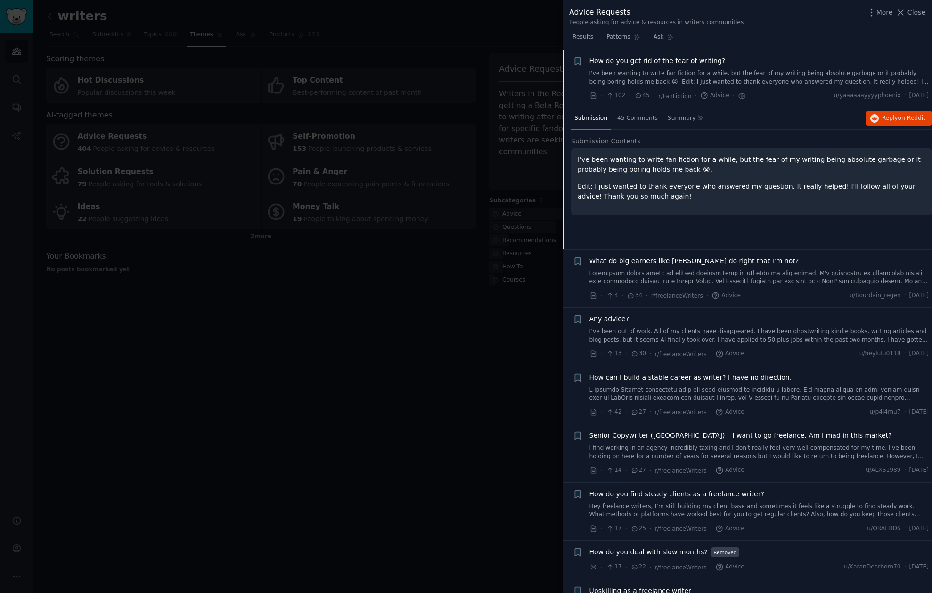
scroll to position [15, 0]
click at [910, 114] on span "Reply on Reddit" at bounding box center [903, 118] width 43 height 8
click at [15, 8] on div at bounding box center [466, 296] width 932 height 593
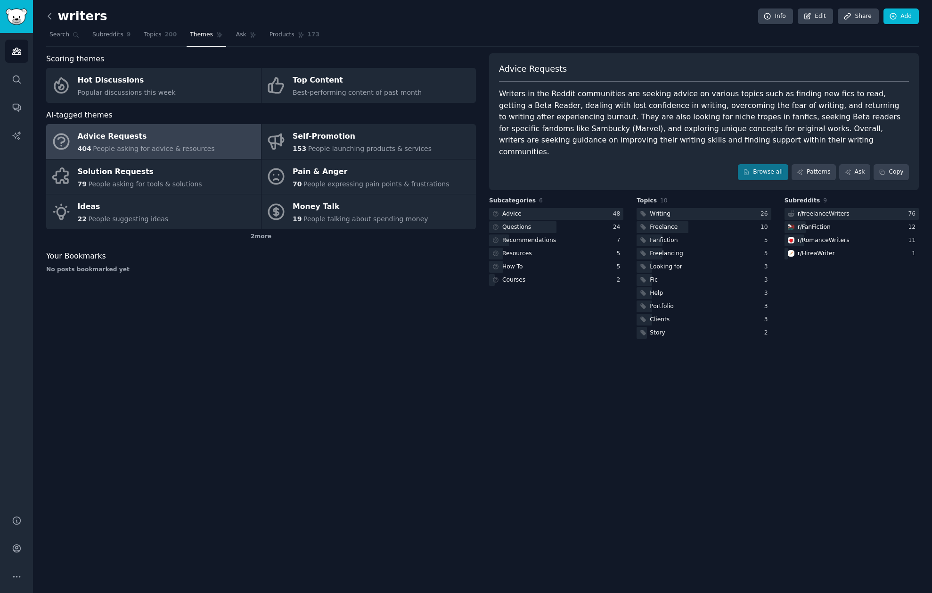
click at [44, 16] on div "writers Info Edit Share Add Search Subreddits 9 Topics 200 Themes Ask Products …" at bounding box center [482, 296] width 899 height 593
click at [49, 16] on icon at bounding box center [50, 16] width 10 height 10
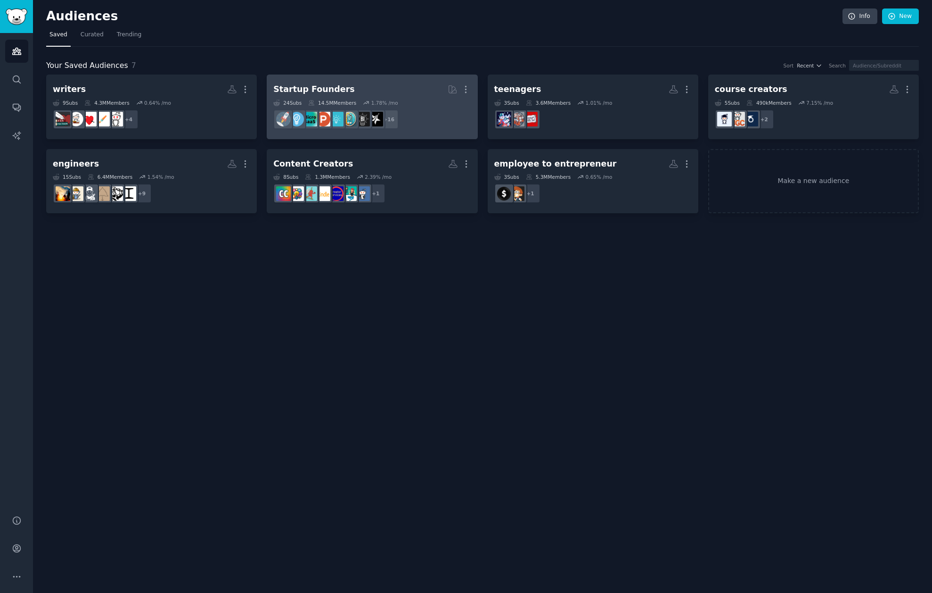
click at [315, 87] on div "Startup Founders" at bounding box center [313, 89] width 81 height 12
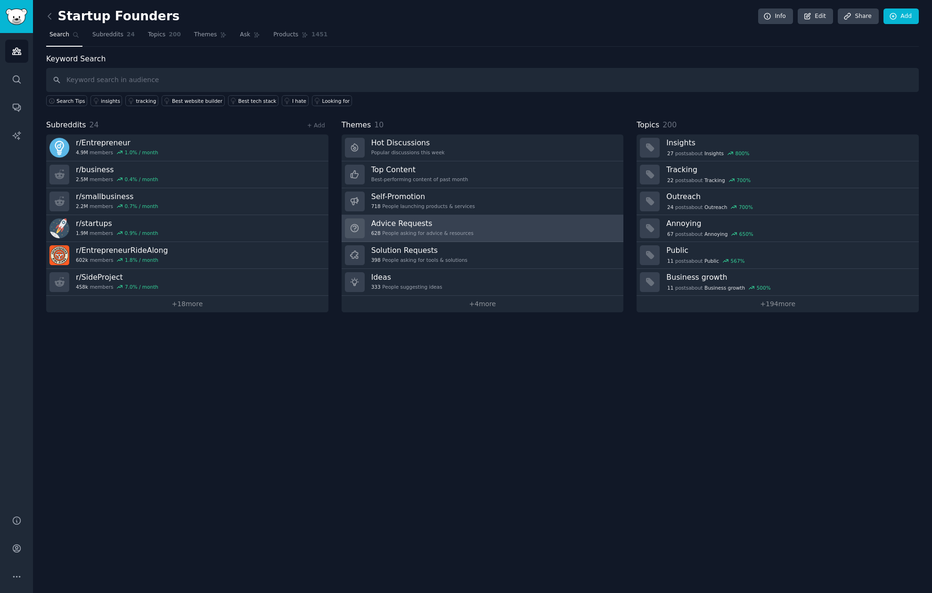
click at [449, 223] on h3 "Advice Requests" at bounding box center [422, 223] width 102 height 10
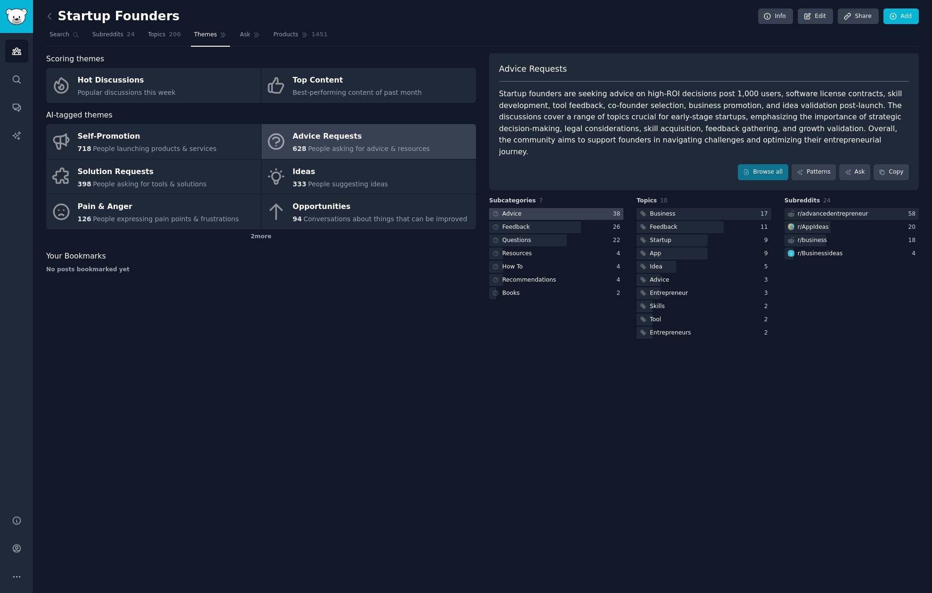
click at [519, 210] on div "Advice" at bounding box center [511, 214] width 19 height 8
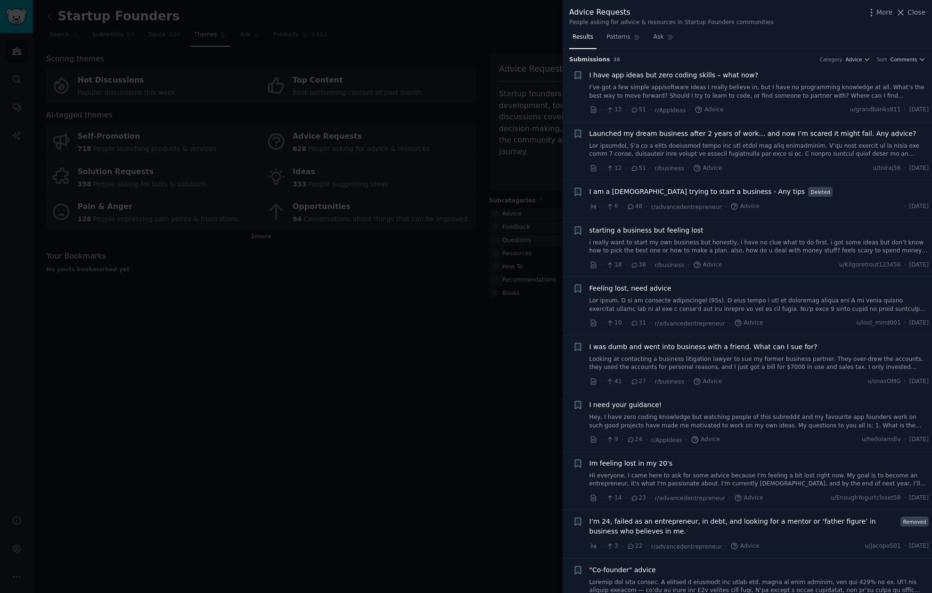
click at [667, 84] on link "I’ve got a few simple app/software ideas I really believe in, but I have no pro…" at bounding box center [760, 91] width 340 height 16
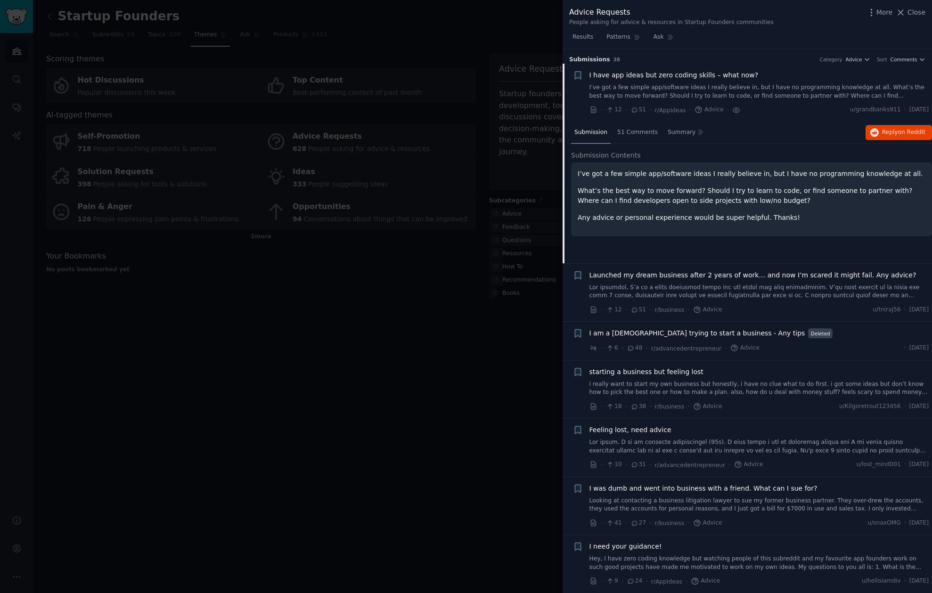
scroll to position [15, 0]
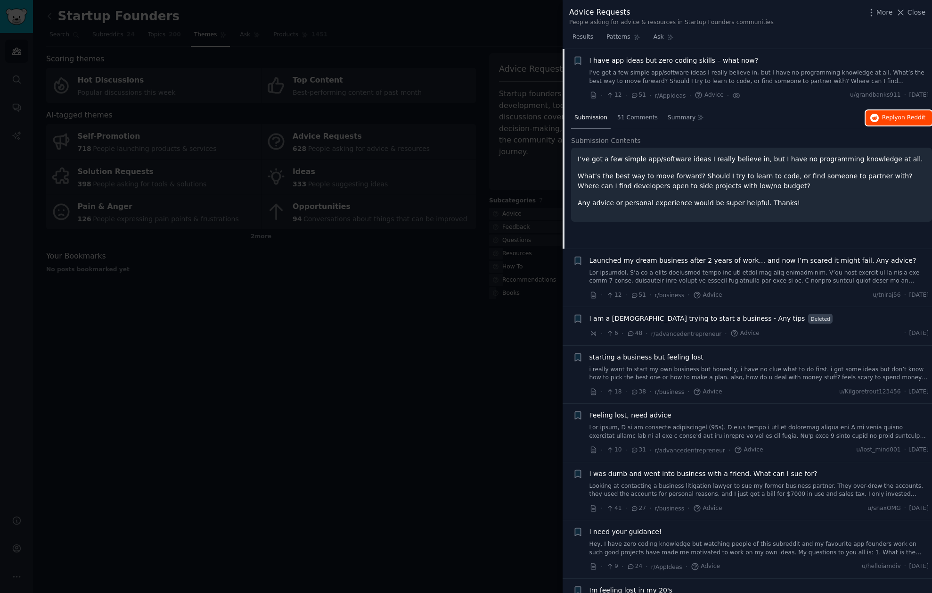
click at [889, 119] on button "Reply on Reddit" at bounding box center [899, 117] width 66 height 15
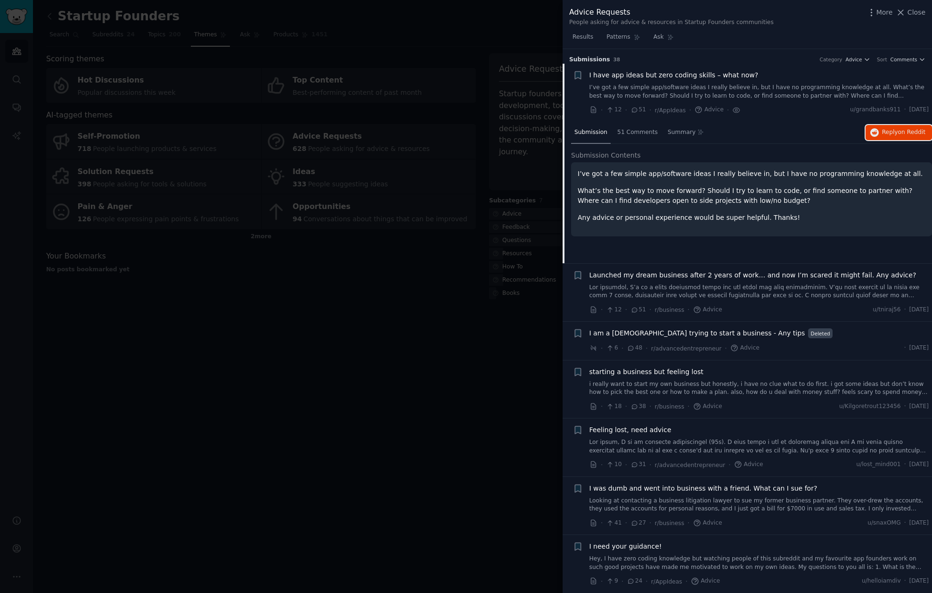
scroll to position [0, 0]
click at [805, 501] on link "Looking at contacting a business litigation lawyer to sue my former business pa…" at bounding box center [760, 504] width 340 height 16
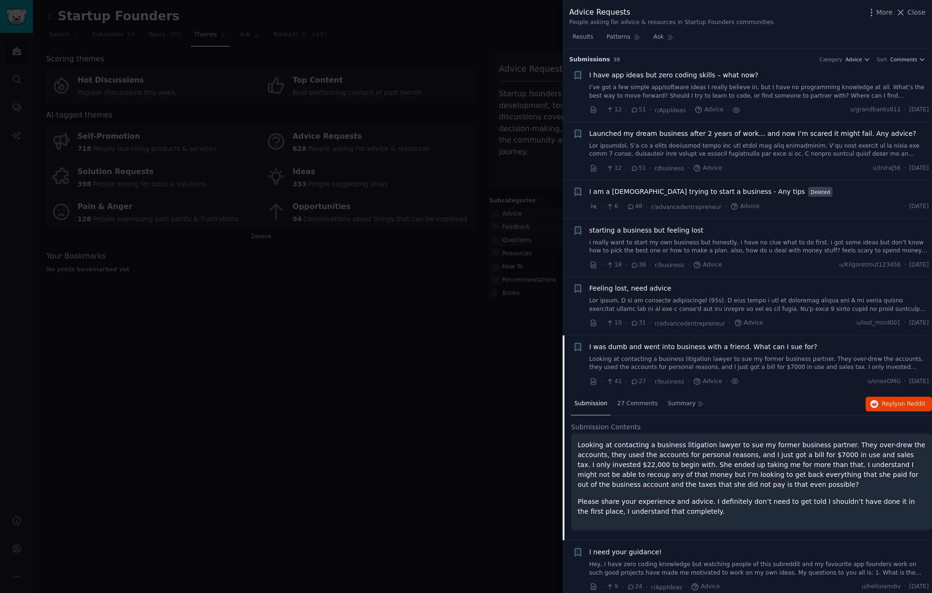
click at [482, 443] on div at bounding box center [466, 296] width 932 height 593
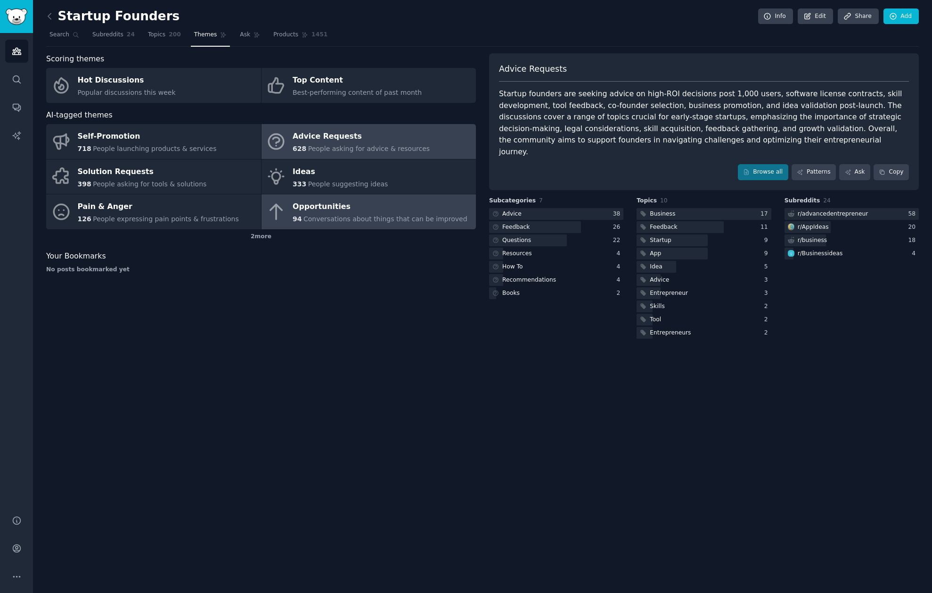
click at [344, 210] on div "Opportunities" at bounding box center [380, 206] width 175 height 15
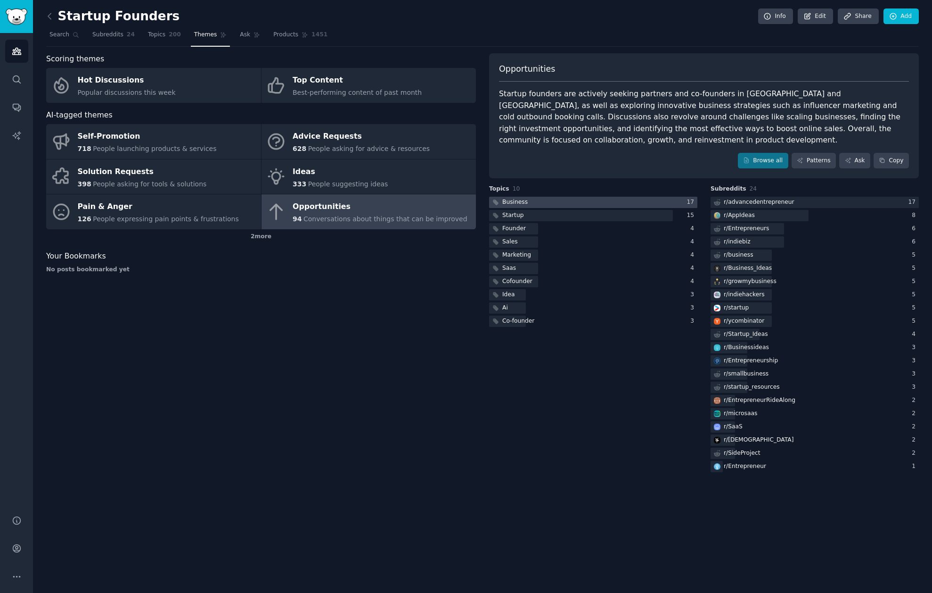
click at [523, 206] on div "Business" at bounding box center [514, 202] width 25 height 8
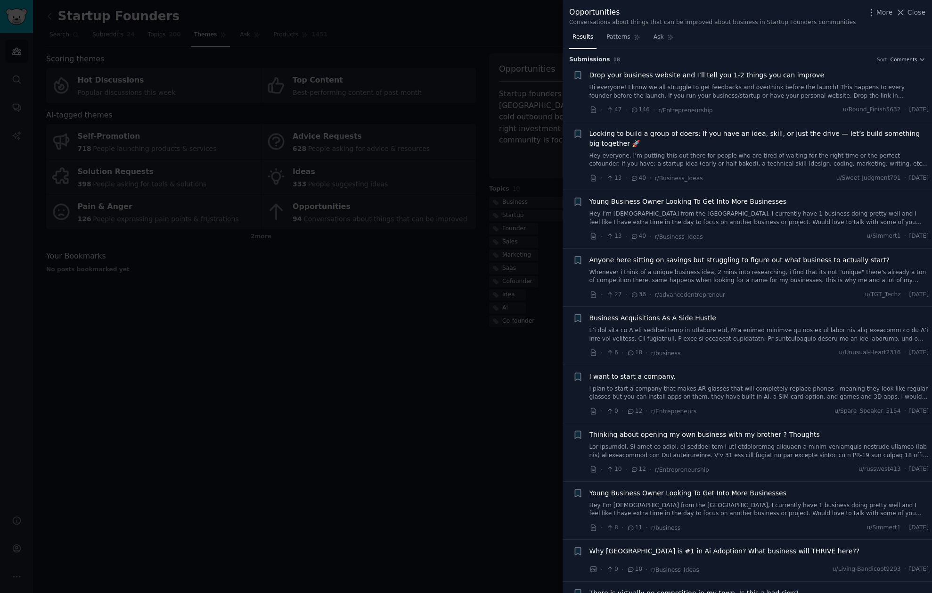
click at [759, 74] on span "Drop your business website and I’ll tell you 1-2 things you can improve" at bounding box center [707, 75] width 235 height 10
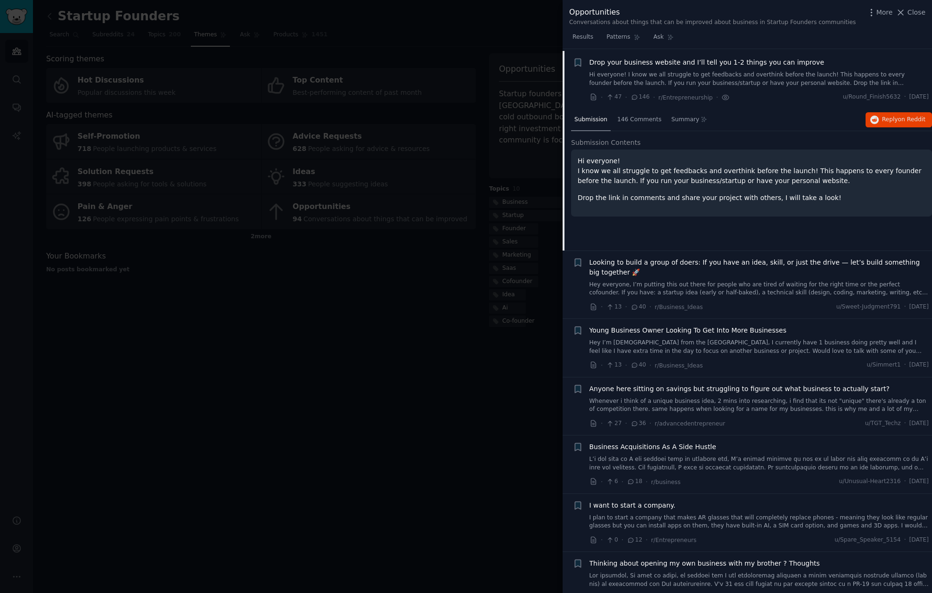
scroll to position [15, 0]
click at [894, 114] on span "Reply on Reddit" at bounding box center [903, 118] width 43 height 8
